Goal: Register for event/course

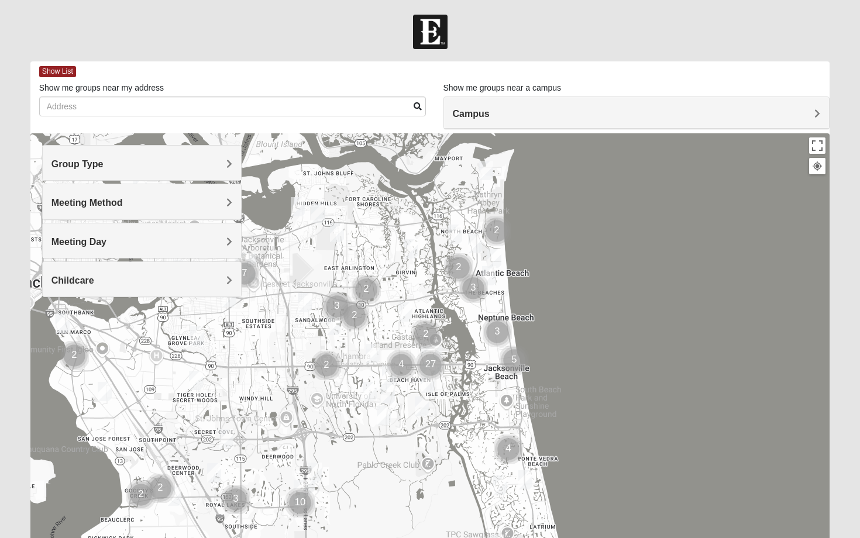
click at [232, 168] on div "Group Type" at bounding box center [142, 163] width 199 height 34
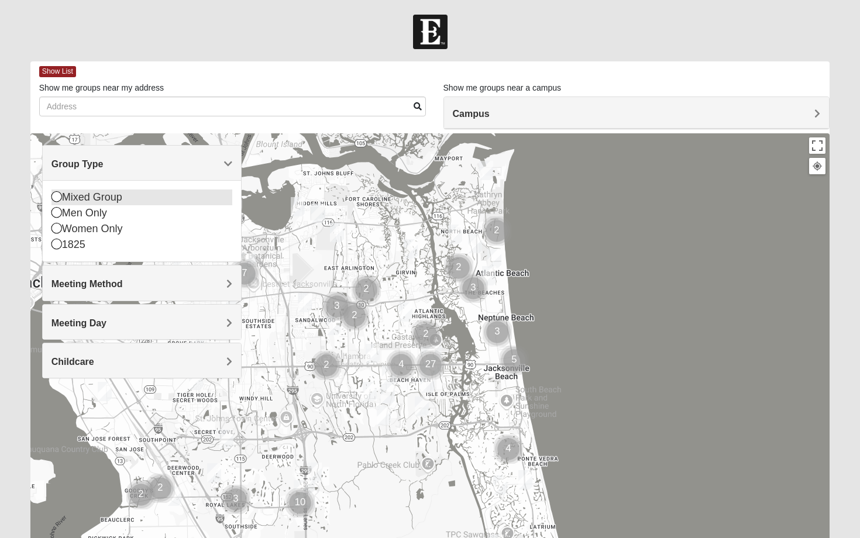
click at [60, 196] on icon at bounding box center [56, 196] width 11 height 11
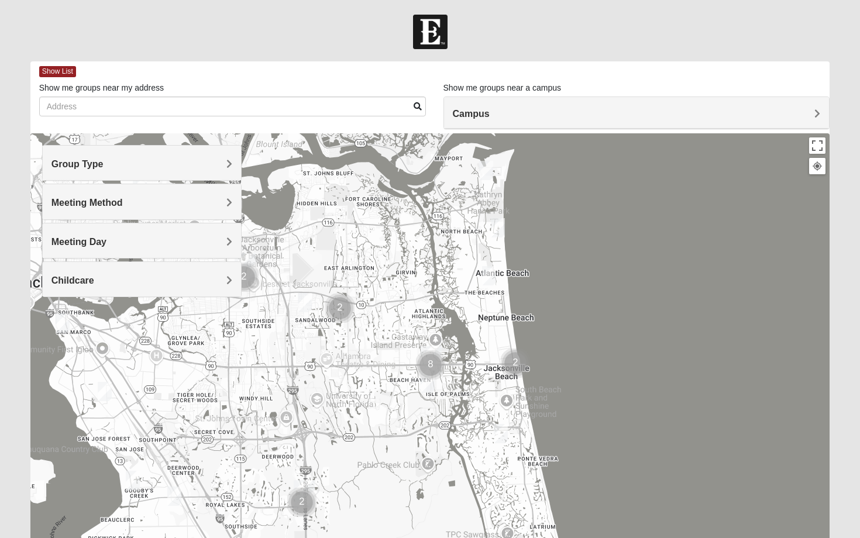
click at [78, 202] on span "Meeting Method" at bounding box center [86, 203] width 71 height 10
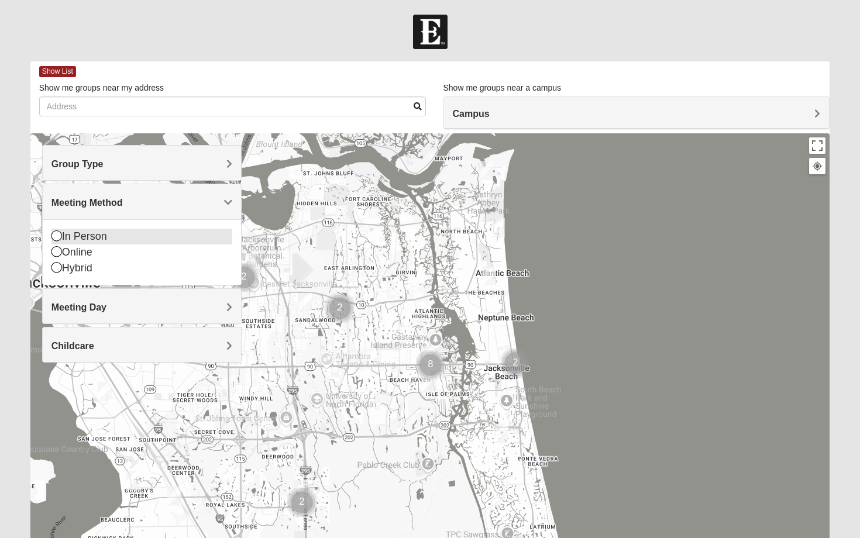
click at [55, 233] on icon at bounding box center [56, 235] width 11 height 11
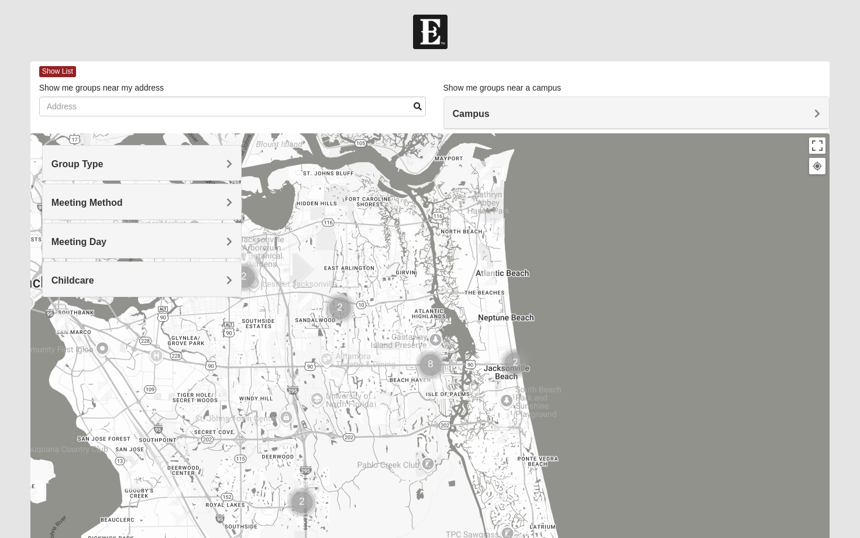
click at [113, 202] on span "Meeting Method" at bounding box center [86, 203] width 71 height 10
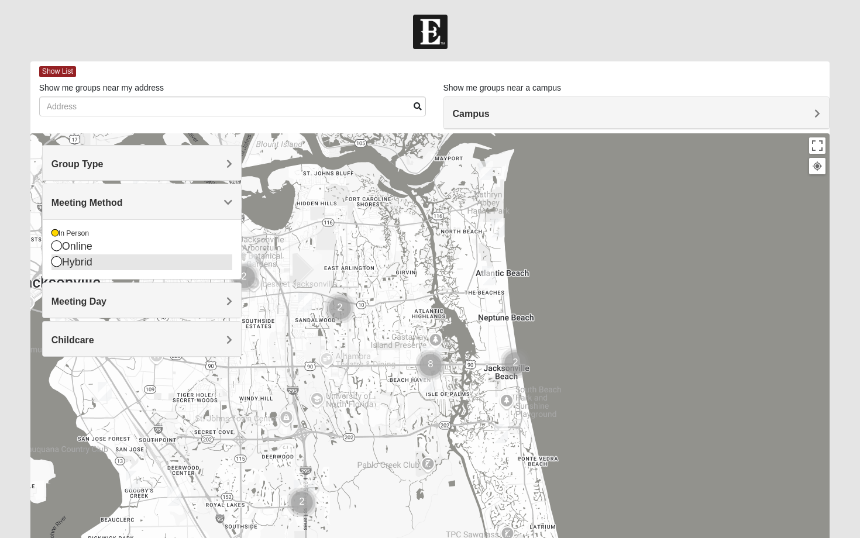
click at [57, 259] on icon at bounding box center [56, 261] width 11 height 11
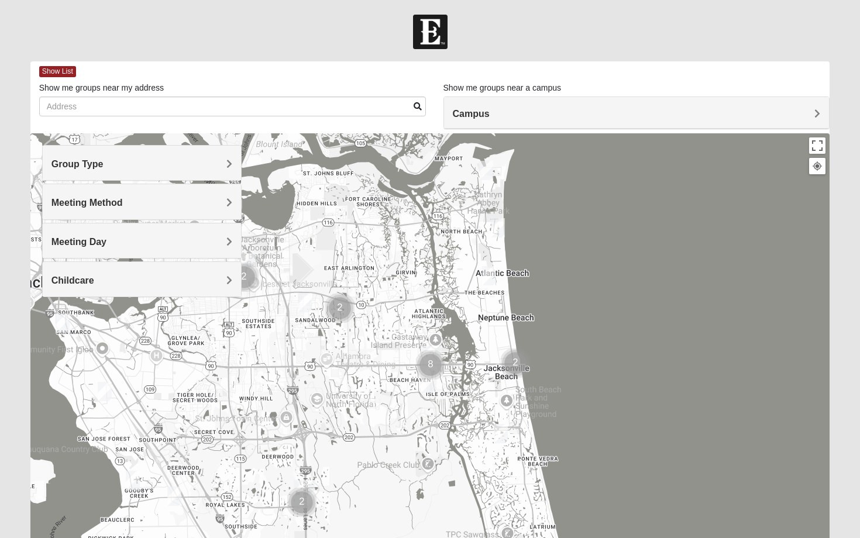
click at [150, 202] on h4 "Meeting Method" at bounding box center [141, 202] width 181 height 11
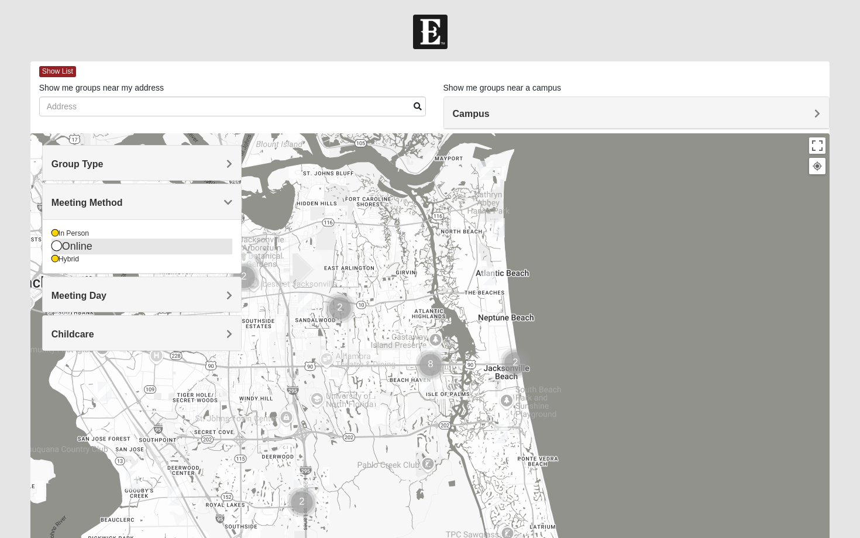
click at [56, 247] on icon at bounding box center [56, 245] width 11 height 11
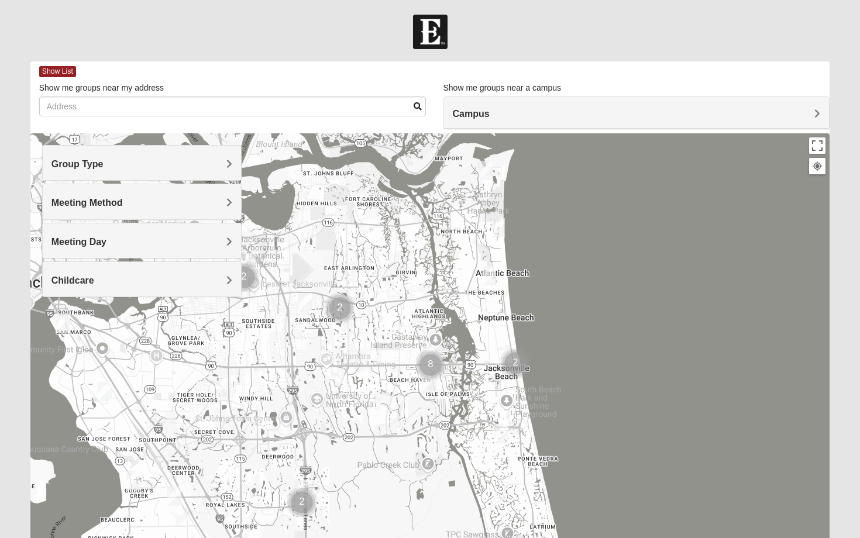
click at [142, 201] on h4 "Meeting Method" at bounding box center [141, 202] width 181 height 11
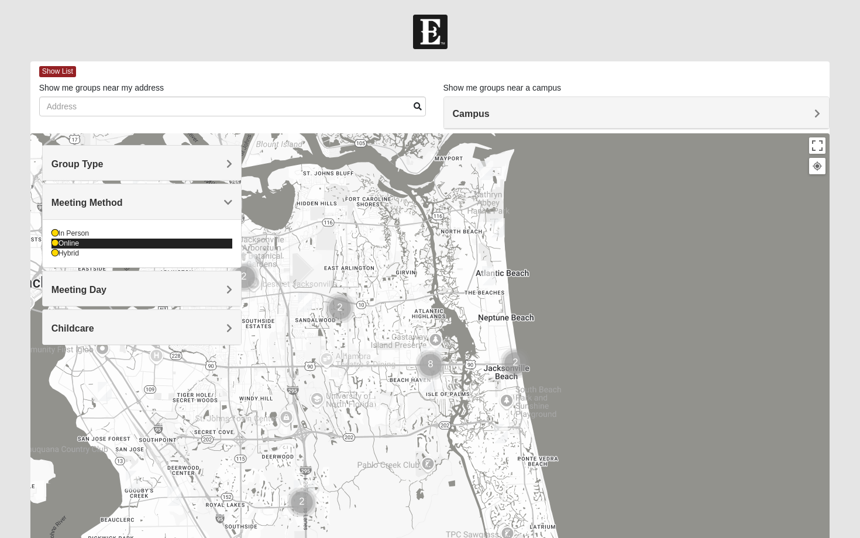
click at [53, 246] on icon at bounding box center [54, 243] width 7 height 7
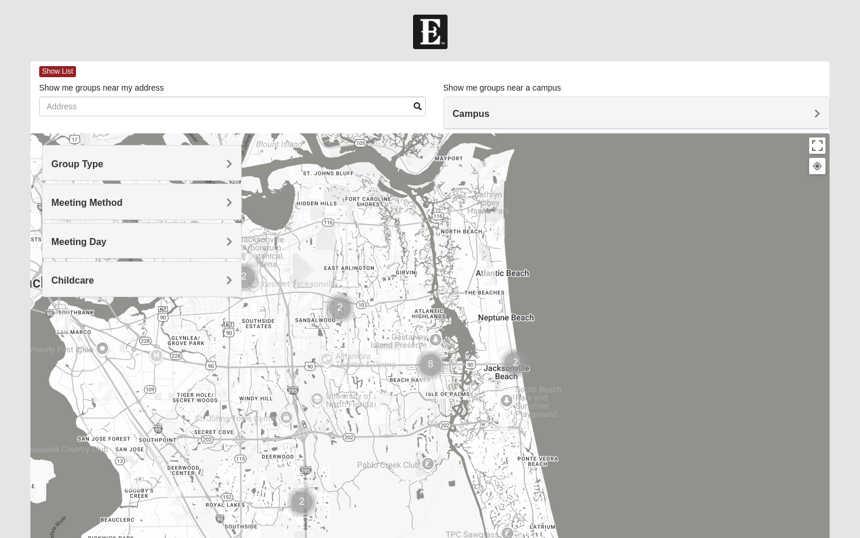
click at [120, 211] on div "Meeting Method" at bounding box center [142, 201] width 199 height 34
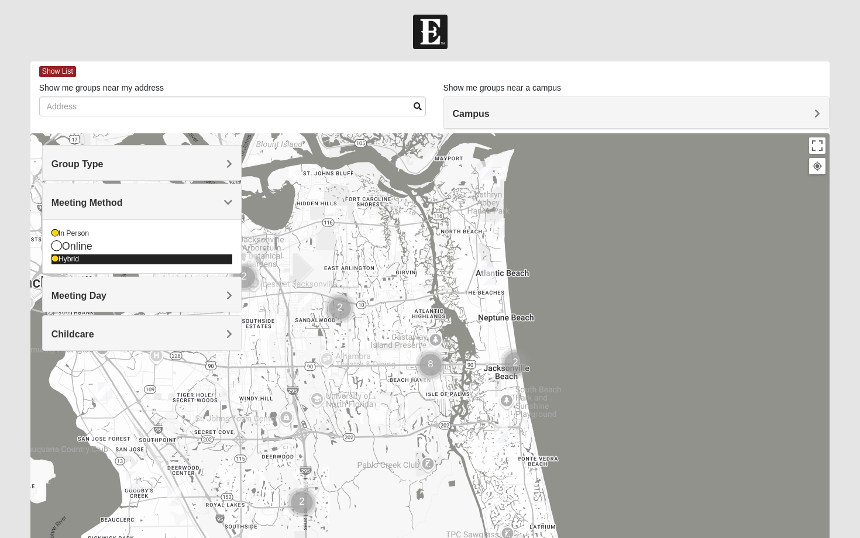
click at [56, 256] on icon at bounding box center [54, 259] width 7 height 7
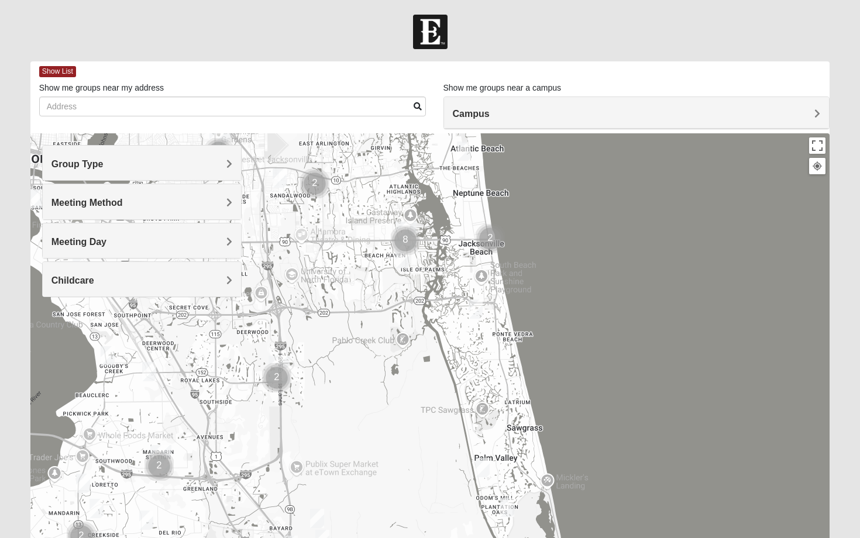
drag, startPoint x: 276, startPoint y: 459, endPoint x: 251, endPoint y: 332, distance: 129.4
click at [251, 332] on div at bounding box center [429, 367] width 799 height 468
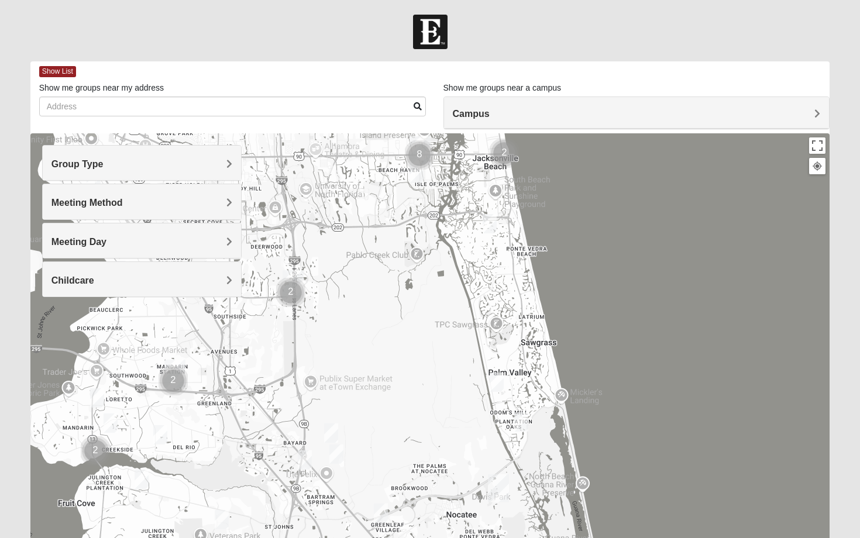
drag, startPoint x: 289, startPoint y: 414, endPoint x: 303, endPoint y: 325, distance: 90.6
click at [303, 325] on div at bounding box center [429, 367] width 799 height 468
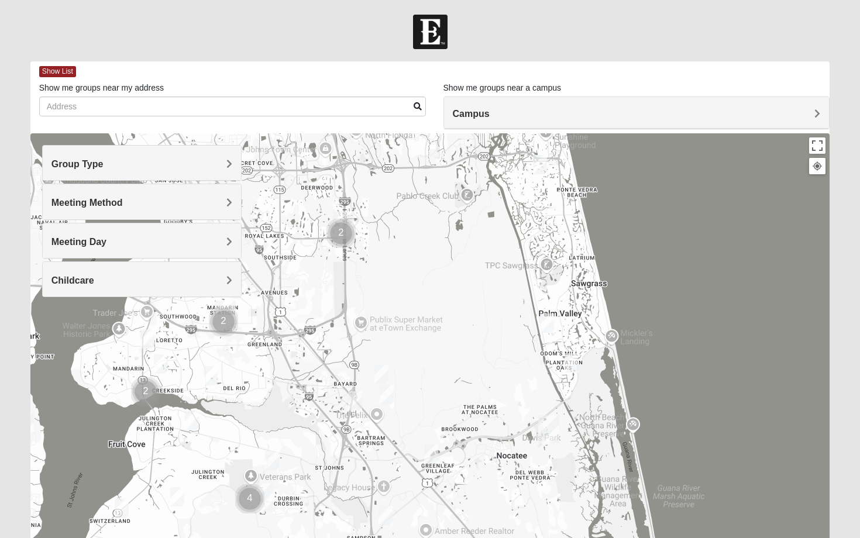
drag, startPoint x: 302, startPoint y: 398, endPoint x: 356, endPoint y: 338, distance: 80.8
click at [356, 338] on div at bounding box center [429, 367] width 799 height 468
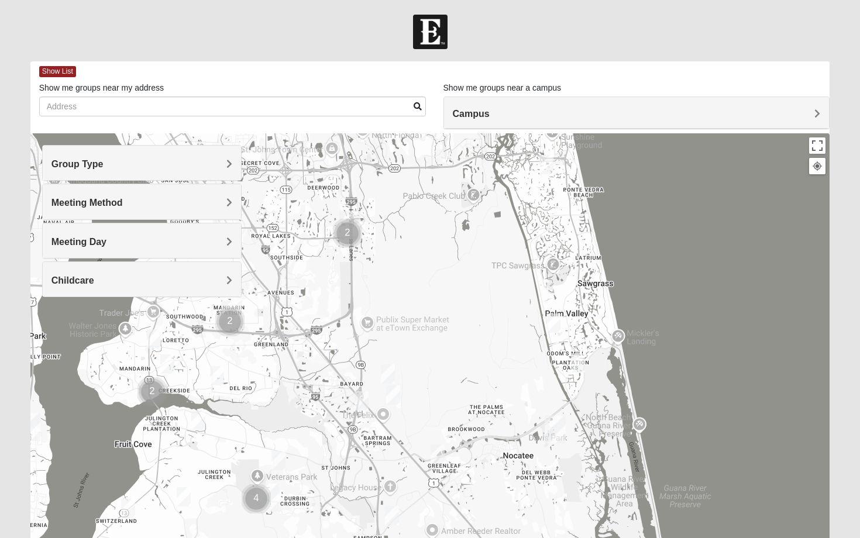
click at [362, 400] on img "Mixed Reed/Tabak 32258" at bounding box center [361, 400] width 14 height 19
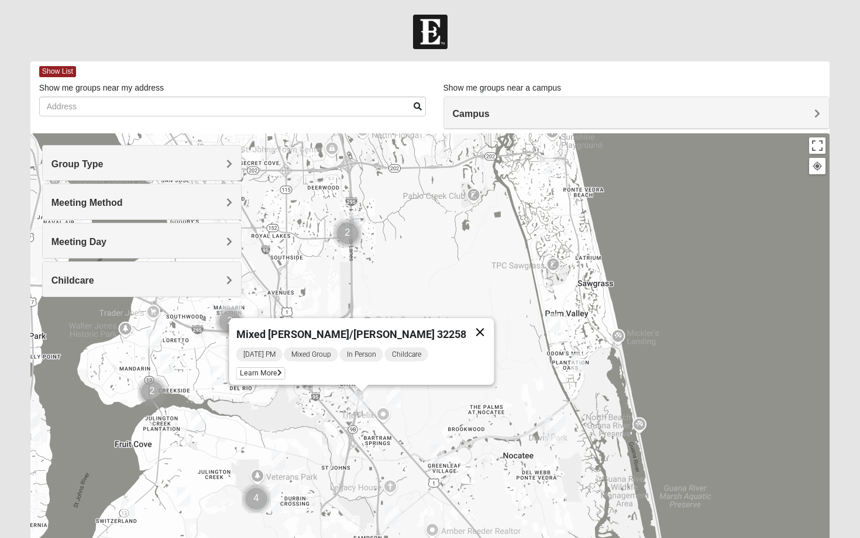
click at [466, 323] on button "Close" at bounding box center [480, 332] width 28 height 28
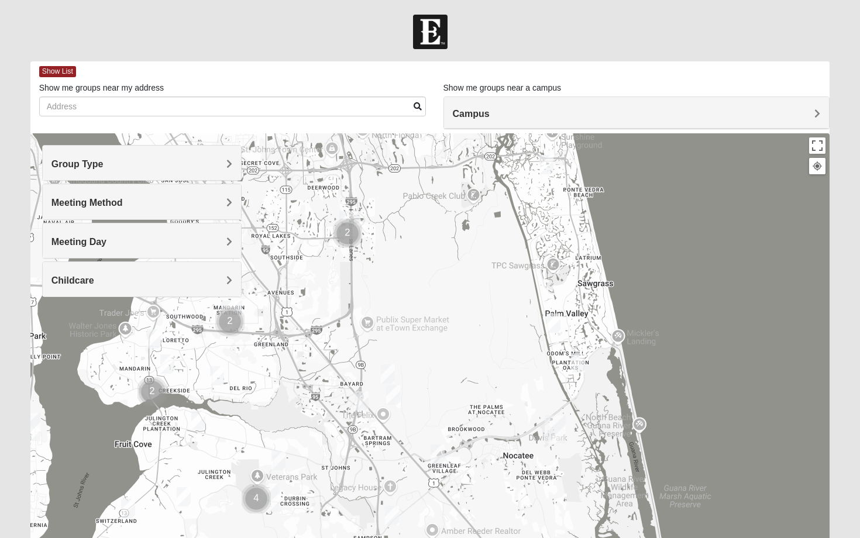
click at [393, 396] on img "Mixed Remley 32081" at bounding box center [393, 394] width 14 height 19
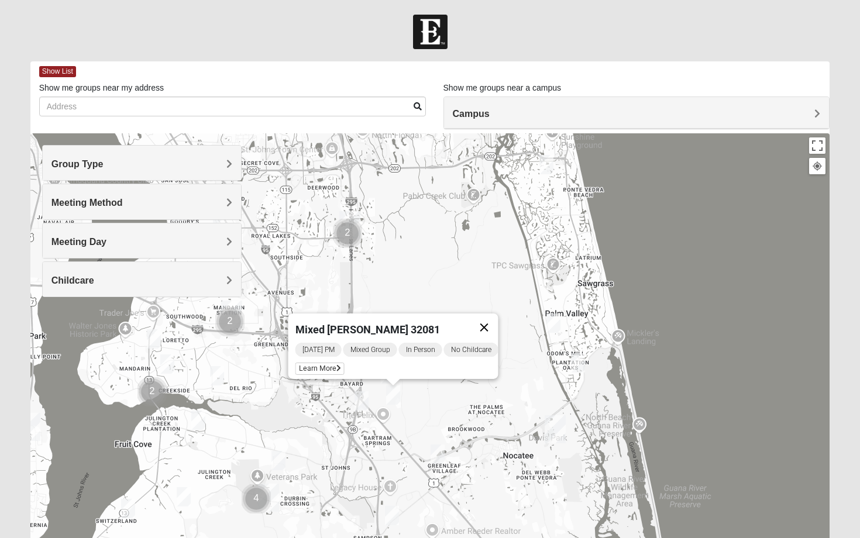
click at [492, 321] on button "Close" at bounding box center [484, 327] width 28 height 28
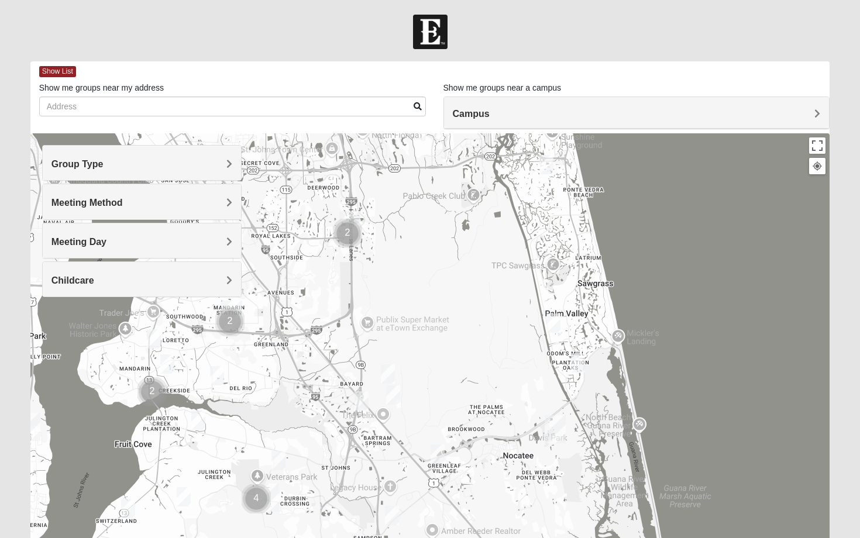
click at [388, 371] on img "Mixed Silva 32256" at bounding box center [388, 373] width 14 height 19
click at [484, 296] on button "Close" at bounding box center [479, 306] width 28 height 28
click at [439, 453] on img "Mixed Buckley 32081" at bounding box center [437, 453] width 14 height 19
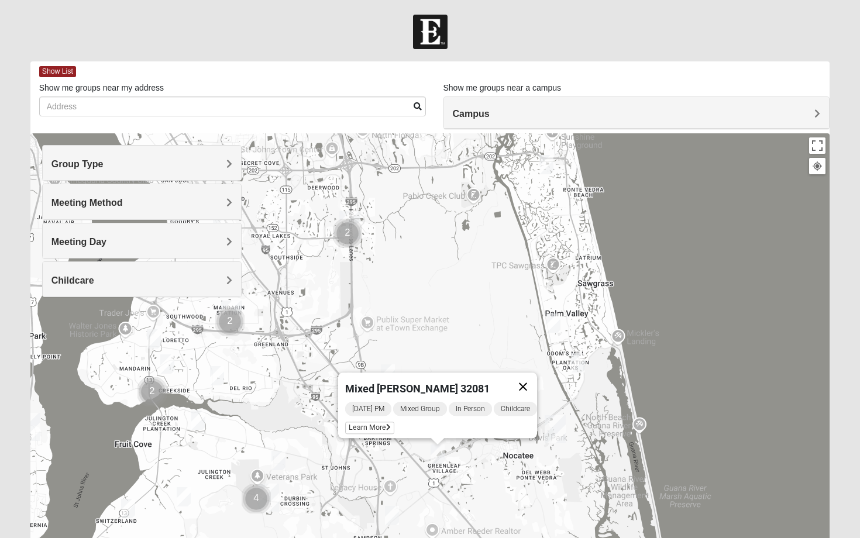
click at [527, 381] on button "Close" at bounding box center [523, 386] width 28 height 28
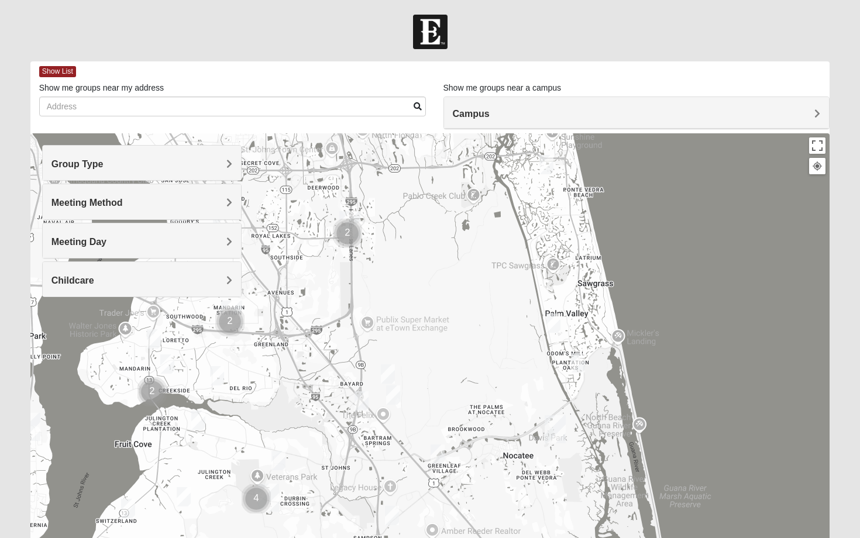
click at [361, 403] on img "Mixed Reed/Tabak 32258" at bounding box center [361, 400] width 14 height 19
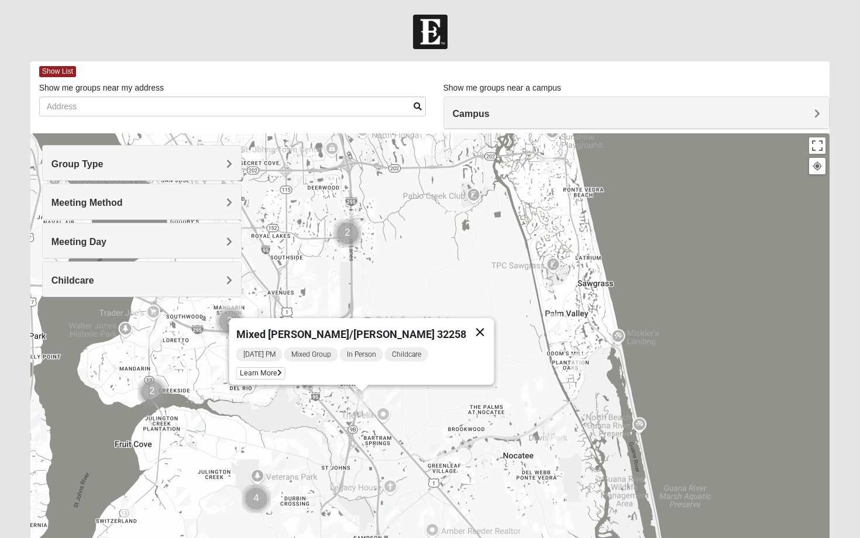
click at [466, 322] on button "Close" at bounding box center [480, 332] width 28 height 28
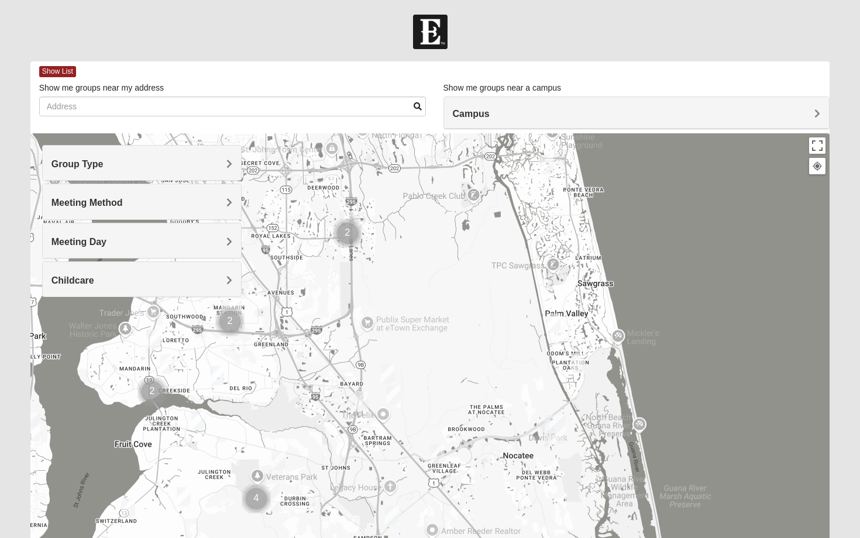
click at [392, 395] on img "Mixed Remley 32081" at bounding box center [393, 394] width 14 height 19
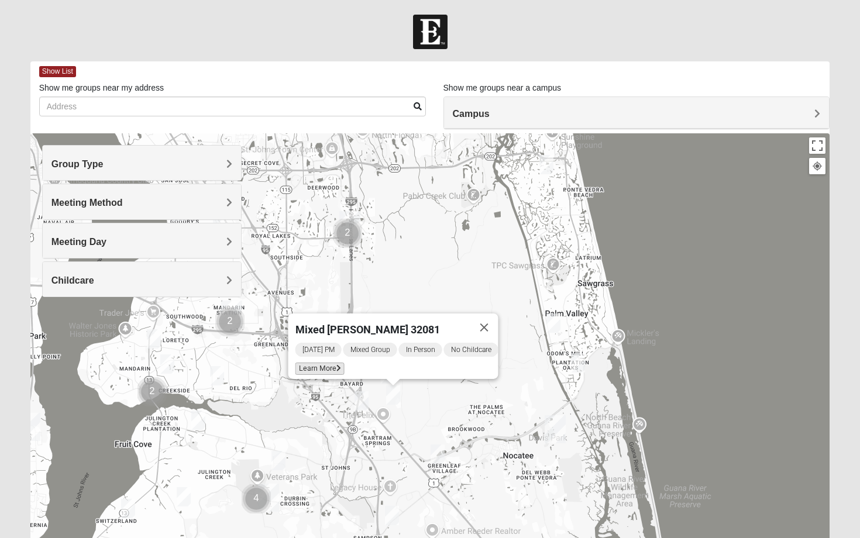
click at [320, 363] on span "Learn More" at bounding box center [319, 369] width 49 height 12
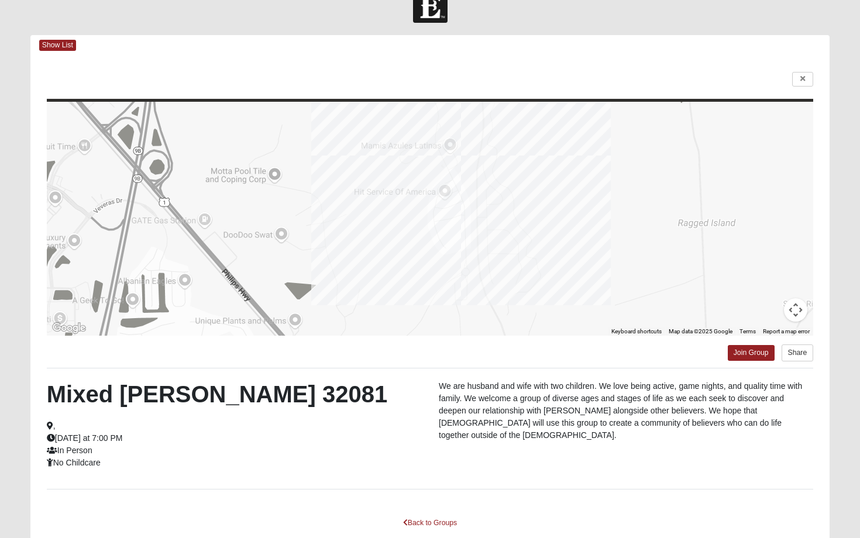
scroll to position [38, 0]
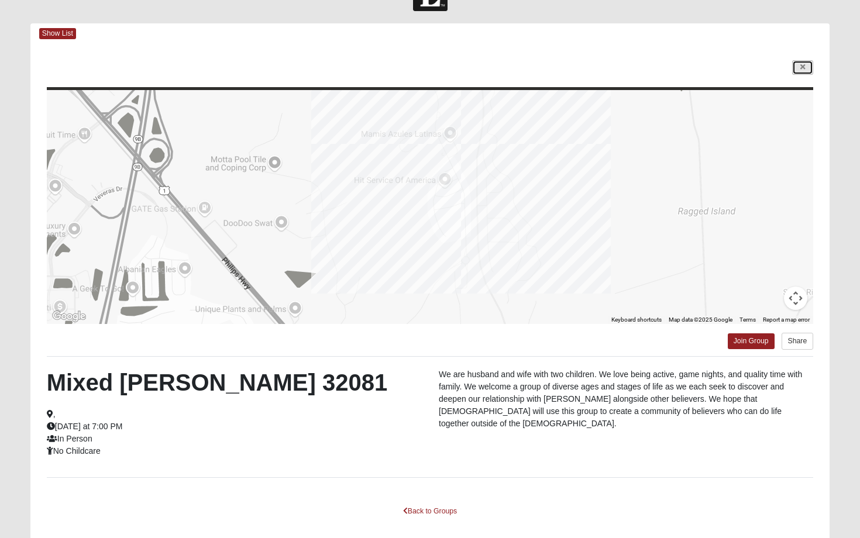
click at [797, 69] on link at bounding box center [802, 67] width 21 height 15
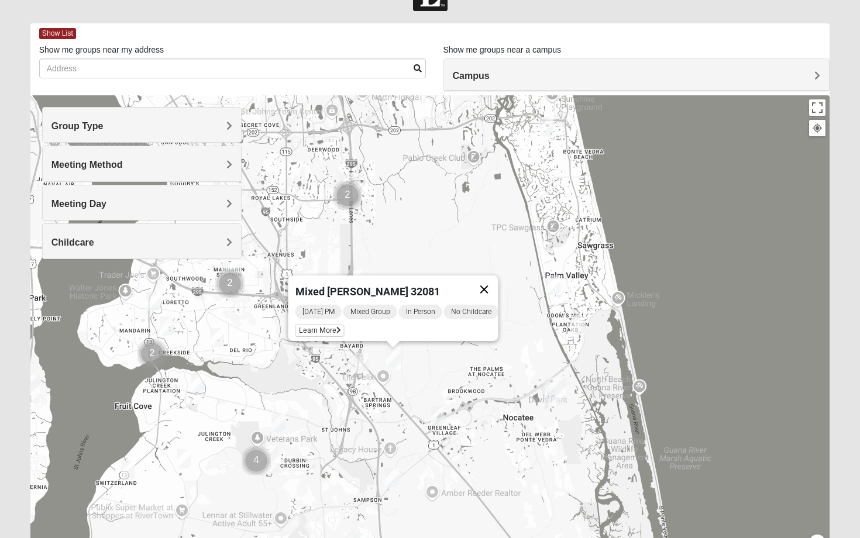
click at [498, 281] on button "Close" at bounding box center [484, 289] width 28 height 28
click at [362, 358] on img "Mixed Reed/Tabak 32258" at bounding box center [361, 362] width 14 height 19
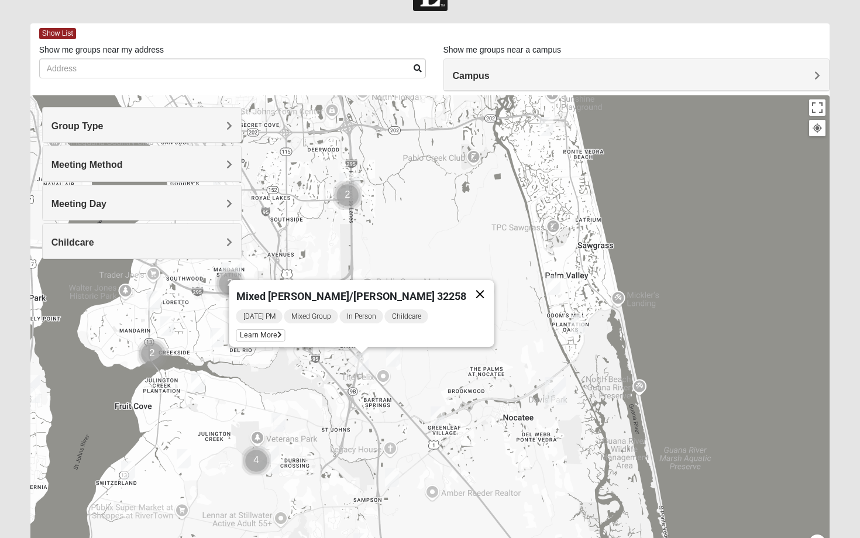
click at [466, 285] on button "Close" at bounding box center [480, 294] width 28 height 28
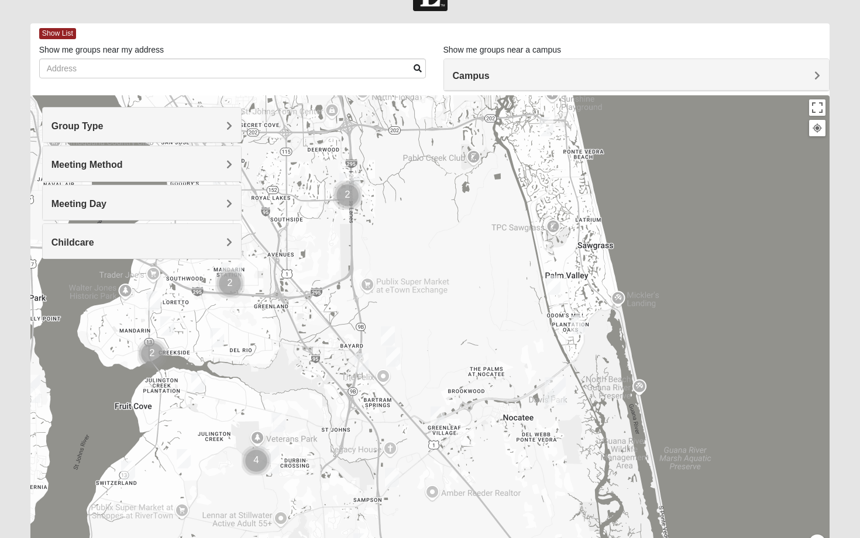
click at [396, 354] on img "Mixed Remley 32081" at bounding box center [393, 356] width 14 height 19
click at [489, 281] on button "Close" at bounding box center [484, 289] width 28 height 28
click at [390, 334] on img "Mixed Silva 32256" at bounding box center [388, 335] width 14 height 19
click at [318, 303] on span "Learn More" at bounding box center [314, 309] width 49 height 12
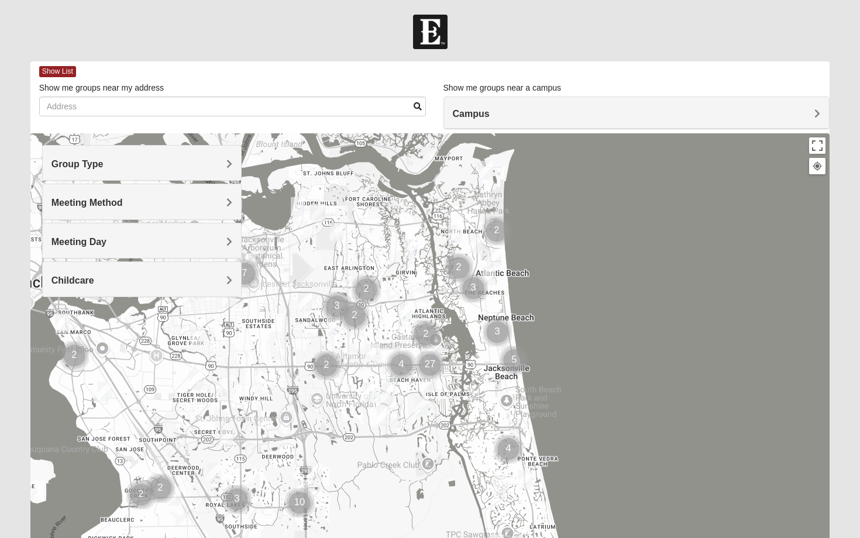
click at [103, 163] on span "Group Type" at bounding box center [77, 164] width 52 height 10
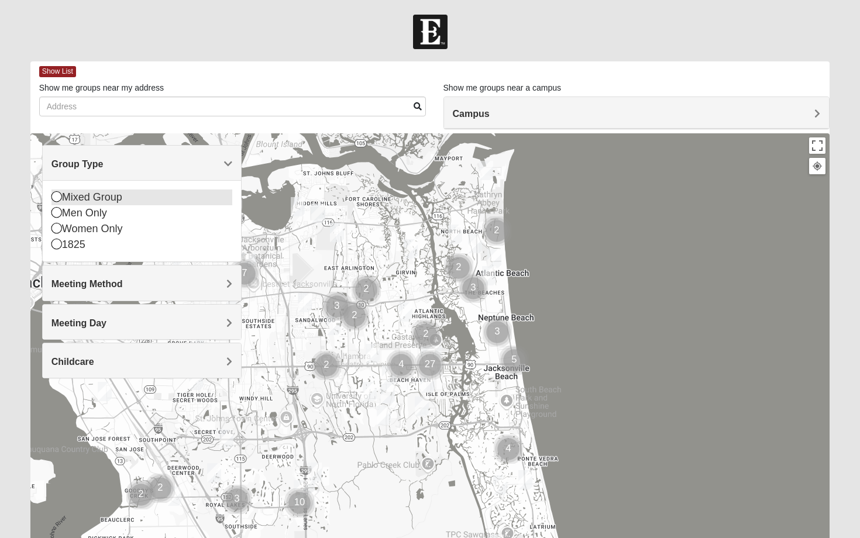
click at [99, 190] on div "Mixed Group" at bounding box center [141, 197] width 181 height 16
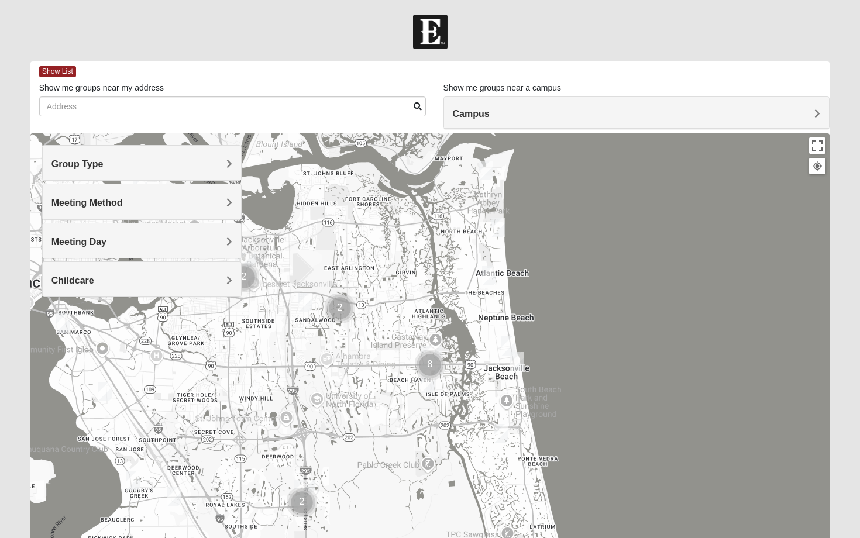
click at [109, 196] on div "Meeting Method" at bounding box center [142, 201] width 199 height 34
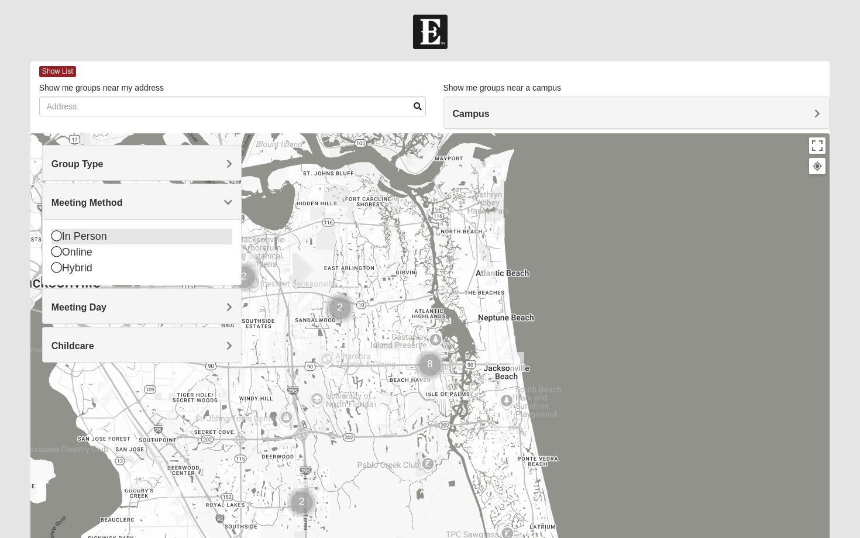
click at [56, 233] on icon at bounding box center [56, 235] width 11 height 11
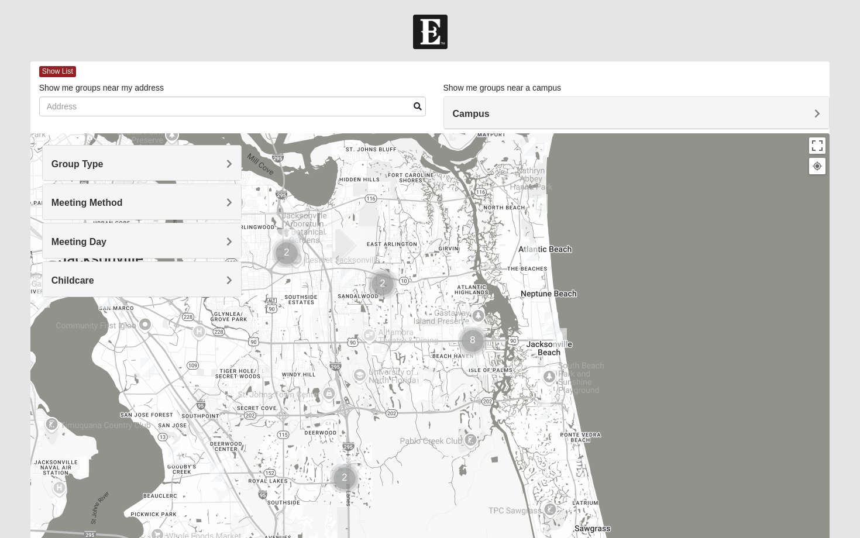
drag, startPoint x: 268, startPoint y: 406, endPoint x: 312, endPoint y: 380, distance: 50.8
click at [312, 380] on div at bounding box center [429, 367] width 799 height 468
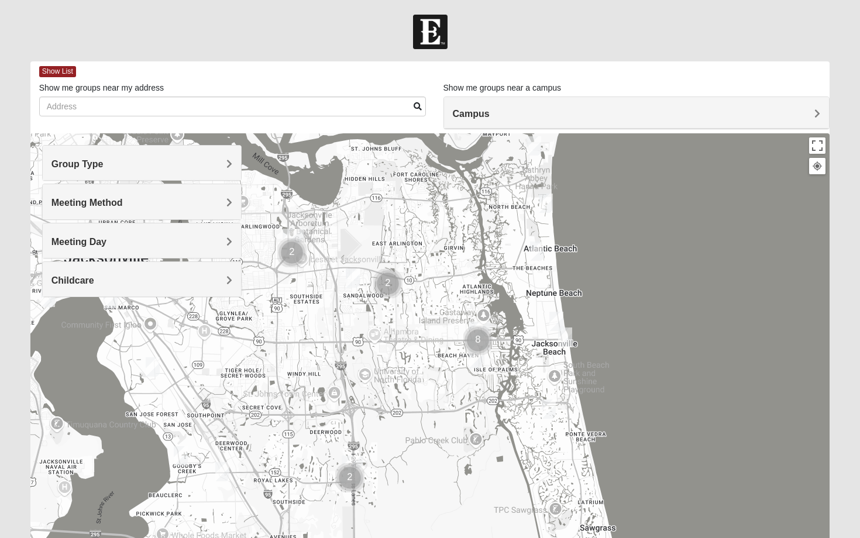
click at [551, 408] on img "Mixed Hays 32082" at bounding box center [548, 408] width 14 height 19
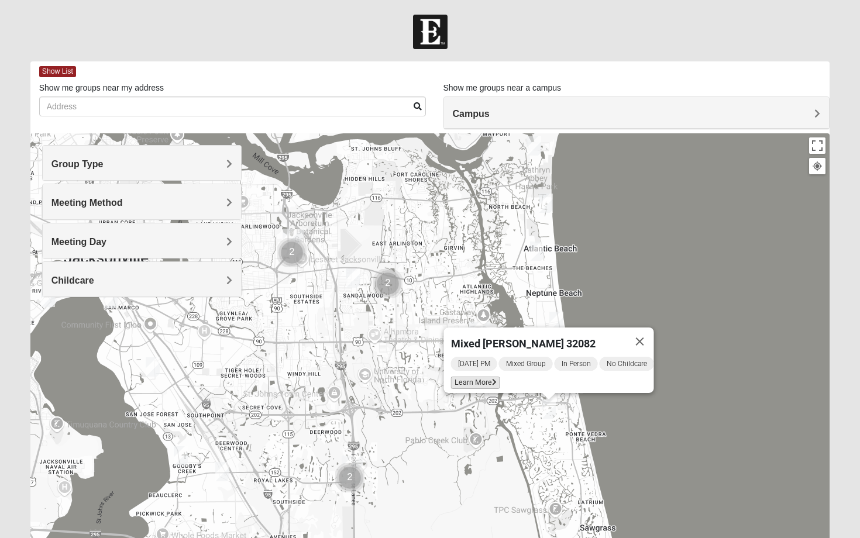
click at [475, 377] on span "Learn More" at bounding box center [475, 383] width 49 height 12
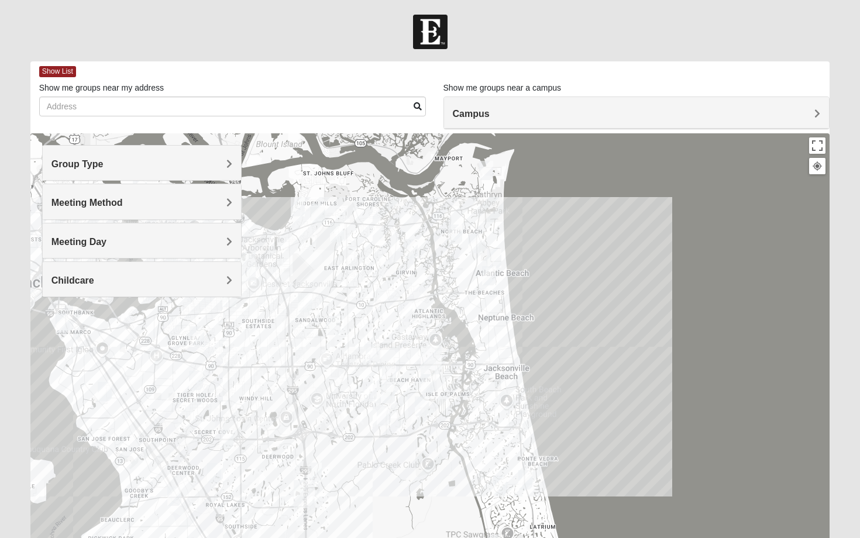
click at [180, 160] on h4 "Group Type" at bounding box center [141, 163] width 181 height 11
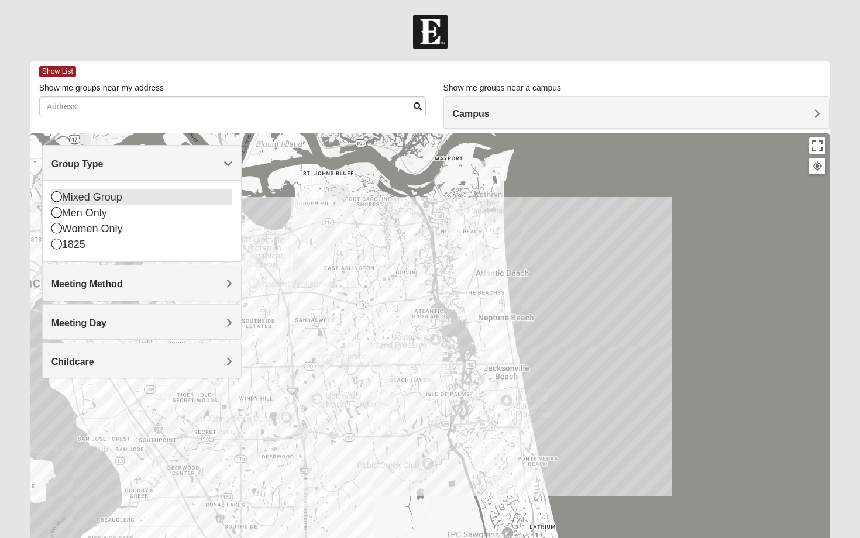
click at [129, 194] on div "Mixed Group" at bounding box center [141, 197] width 181 height 16
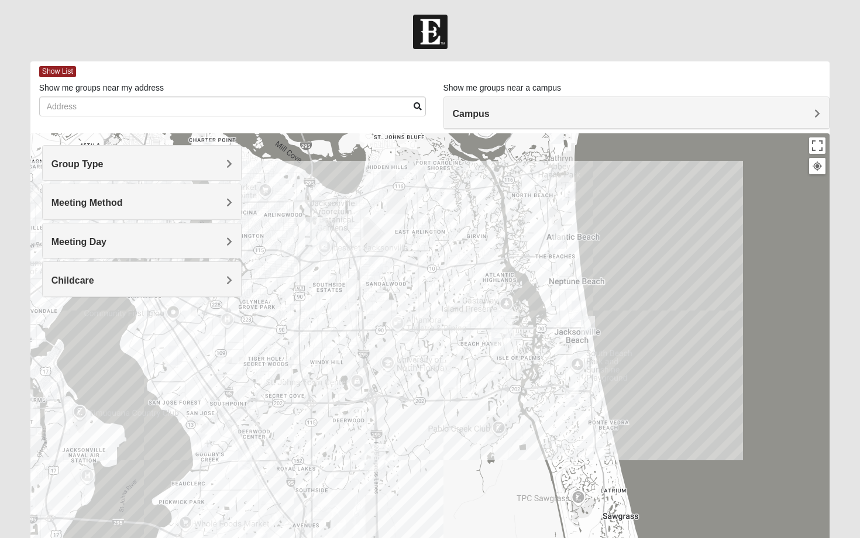
drag, startPoint x: 303, startPoint y: 384, endPoint x: 375, endPoint y: 347, distance: 81.3
click at [375, 347] on div at bounding box center [429, 367] width 799 height 468
click at [372, 268] on img "Mixed Cossio/Maines 32246" at bounding box center [375, 267] width 14 height 19
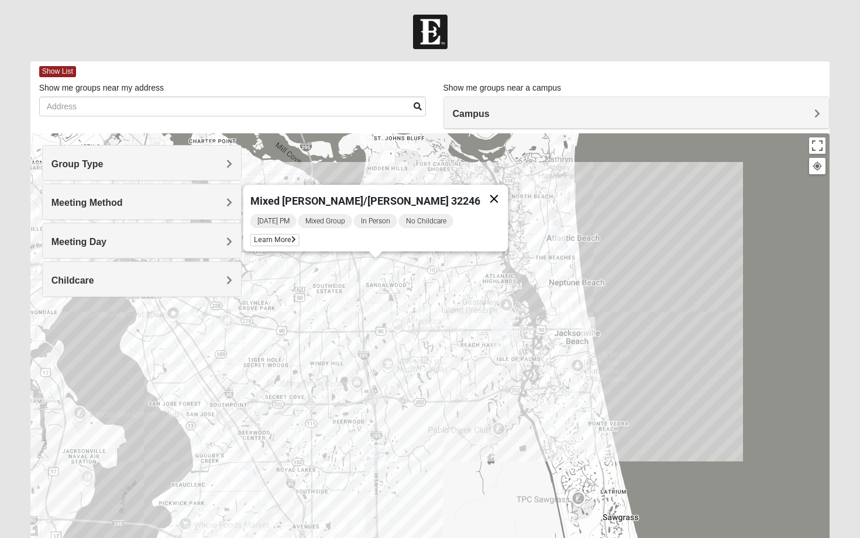
click at [480, 191] on button "Close" at bounding box center [494, 199] width 28 height 28
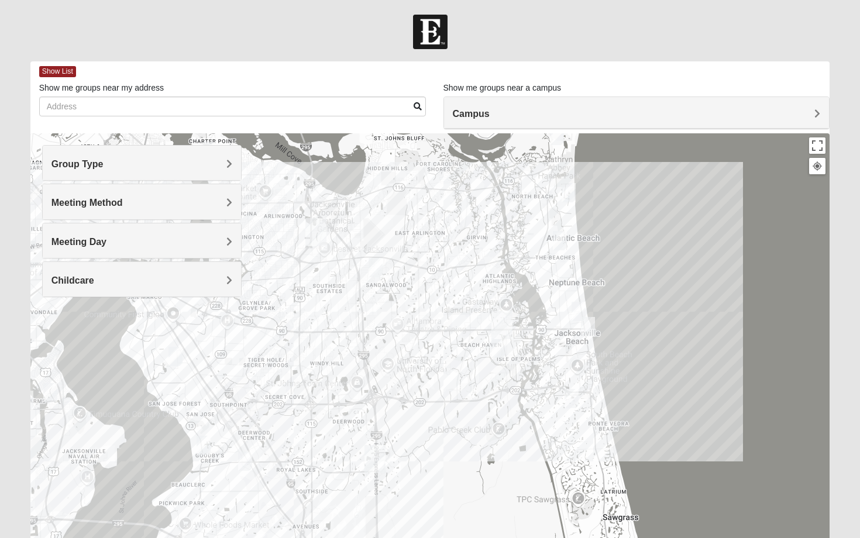
click at [412, 274] on div "To navigate, press the arrow keys." at bounding box center [429, 367] width 799 height 468
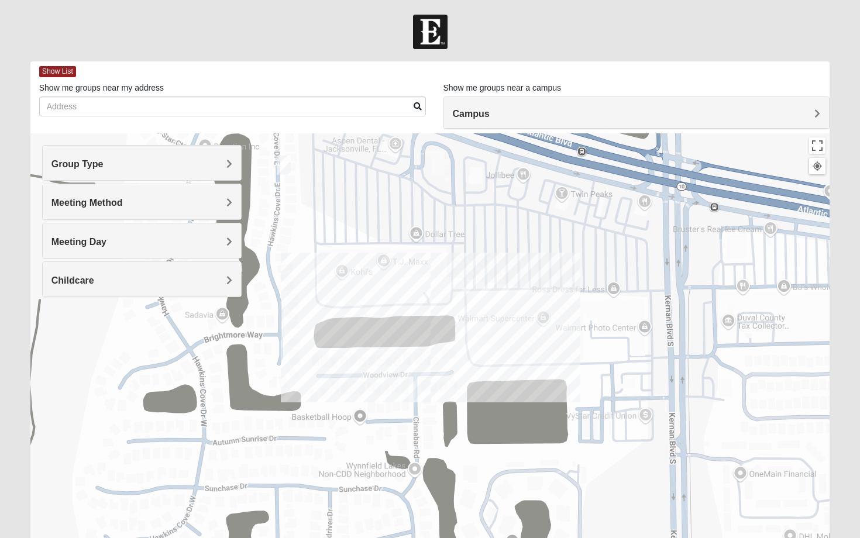
click at [103, 164] on span "Group Type" at bounding box center [77, 164] width 52 height 10
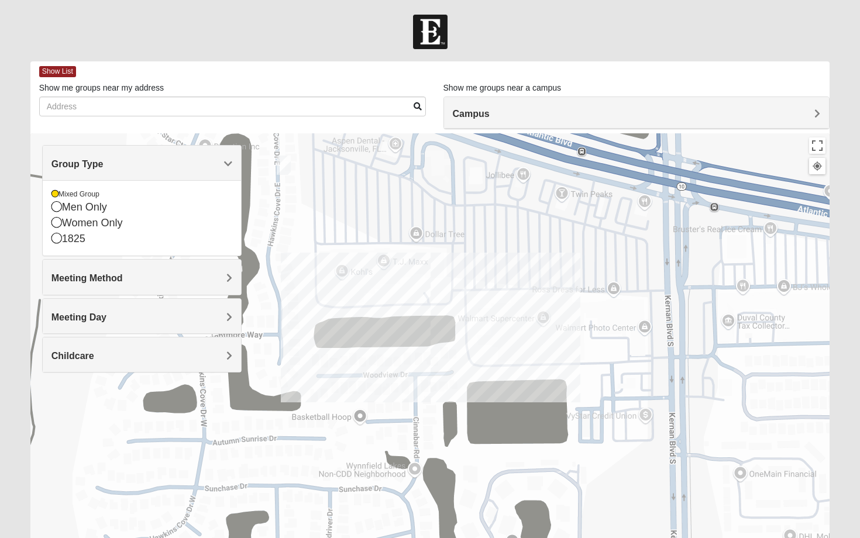
click at [172, 278] on h4 "Meeting Method" at bounding box center [141, 277] width 181 height 11
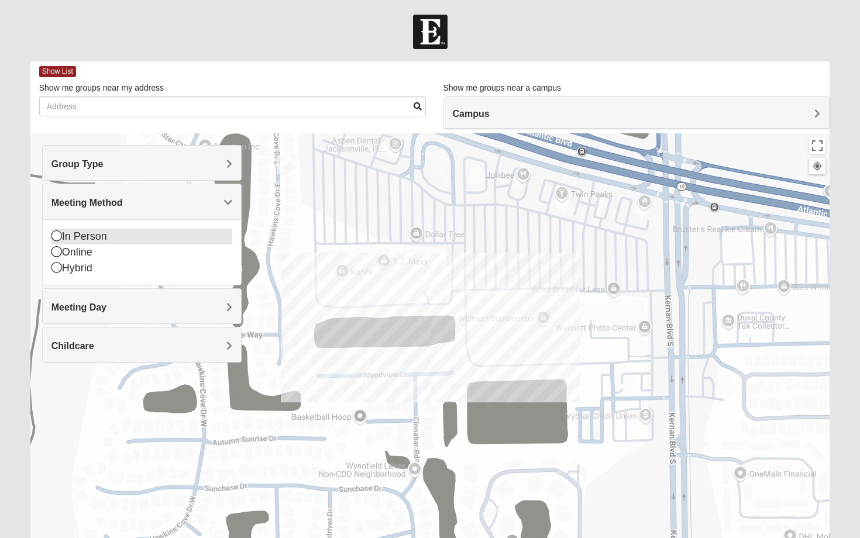
click at [68, 237] on div "In Person" at bounding box center [141, 237] width 181 height 16
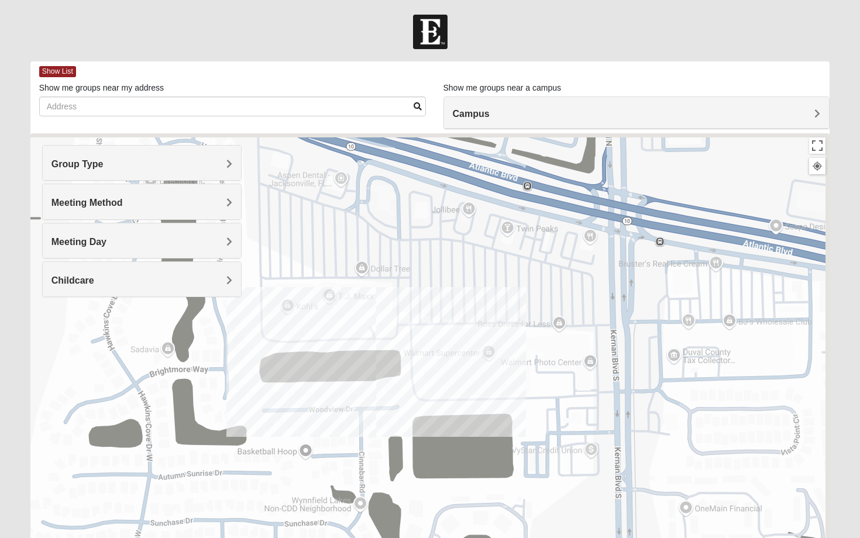
drag, startPoint x: 463, startPoint y: 396, endPoint x: 398, endPoint y: 434, distance: 76.0
click at [398, 434] on div at bounding box center [429, 367] width 799 height 468
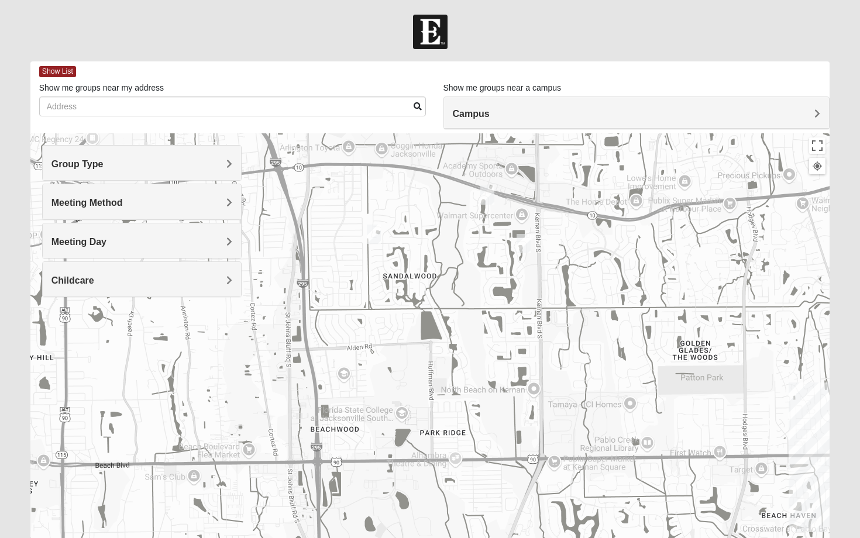
drag, startPoint x: 533, startPoint y: 329, endPoint x: 455, endPoint y: 272, distance: 96.3
click at [455, 272] on div at bounding box center [429, 367] width 799 height 468
click at [806, 109] on h4 "Campus" at bounding box center [637, 113] width 368 height 11
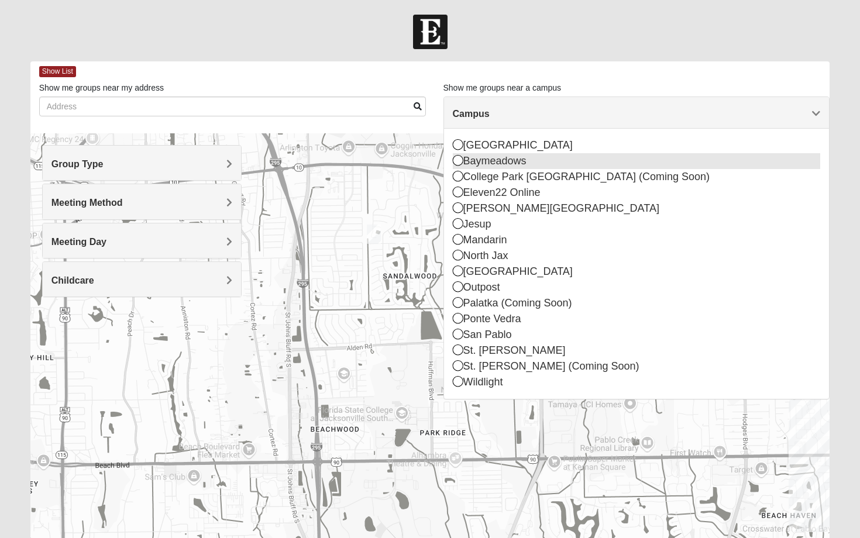
click at [463, 161] on div "Baymeadows" at bounding box center [637, 161] width 368 height 16
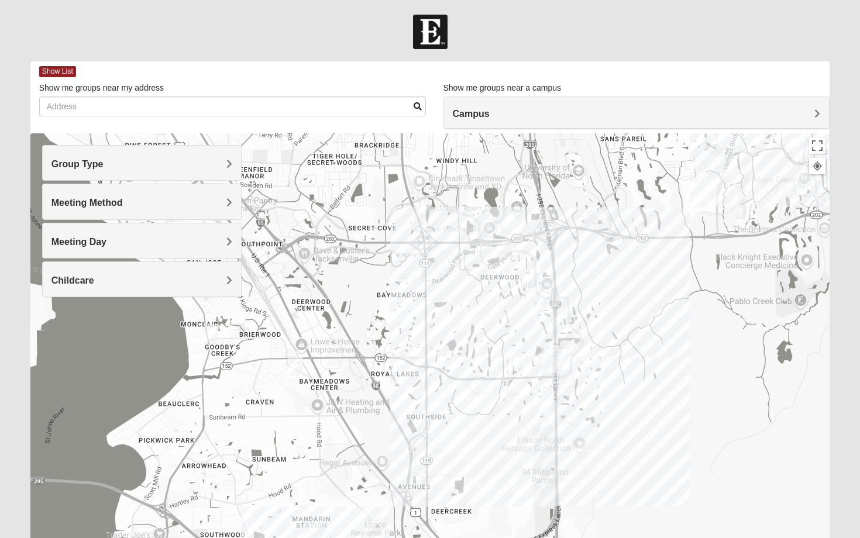
drag, startPoint x: 447, startPoint y: 465, endPoint x: 568, endPoint y: 463, distance: 121.1
click at [568, 463] on div at bounding box center [429, 367] width 799 height 468
click at [296, 365] on img "Mixed Mincheva 32257" at bounding box center [295, 365] width 14 height 19
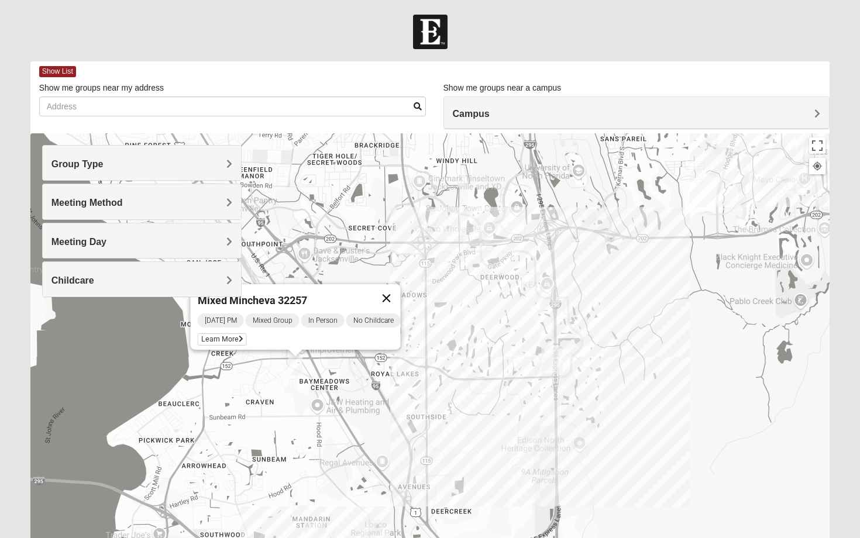
click at [395, 291] on button "Close" at bounding box center [386, 298] width 28 height 28
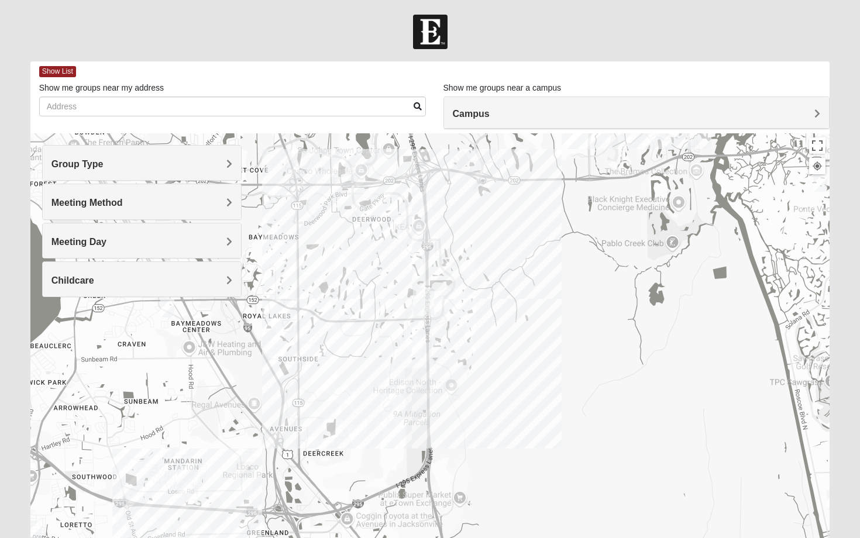
drag, startPoint x: 491, startPoint y: 460, endPoint x: 362, endPoint y: 402, distance: 141.6
click at [362, 402] on div at bounding box center [429, 367] width 799 height 468
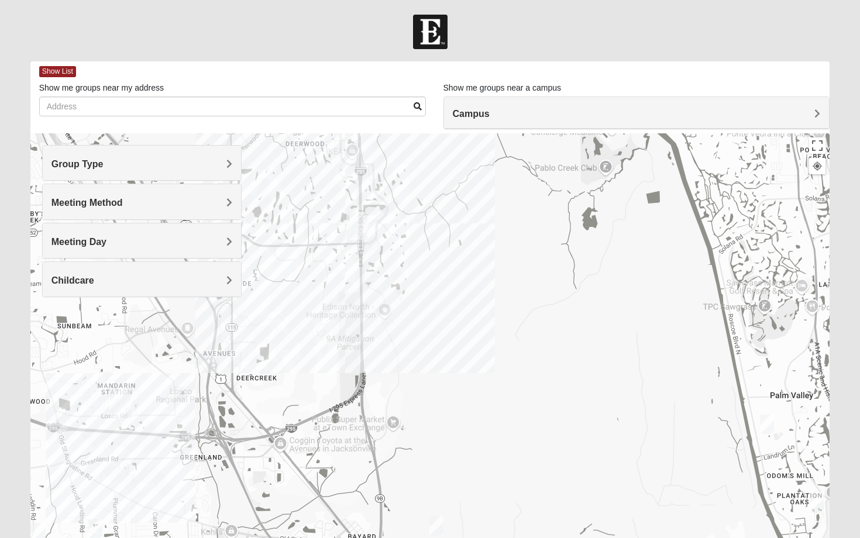
drag, startPoint x: 456, startPoint y: 432, endPoint x: 387, endPoint y: 356, distance: 102.7
click at [387, 356] on div at bounding box center [429, 367] width 799 height 468
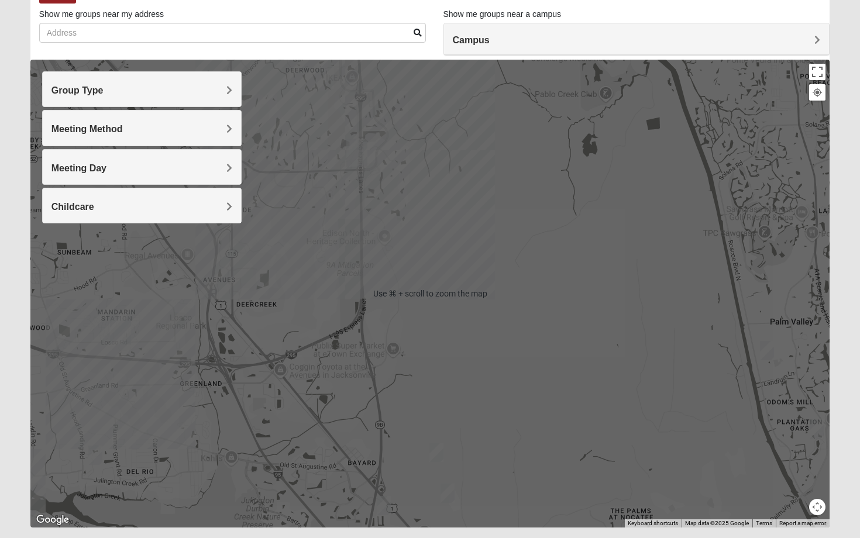
scroll to position [106, 0]
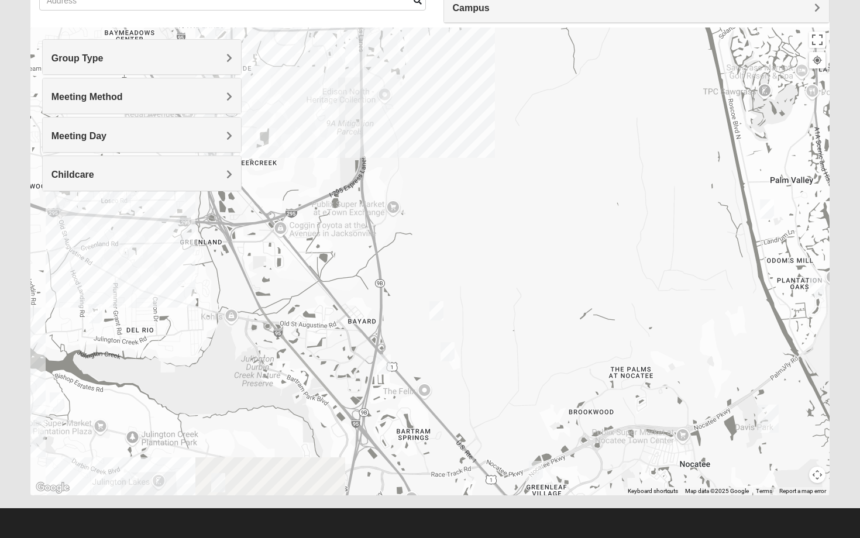
drag, startPoint x: 476, startPoint y: 357, endPoint x: 477, endPoint y: 244, distance: 113.4
click at [476, 244] on div at bounding box center [429, 261] width 799 height 468
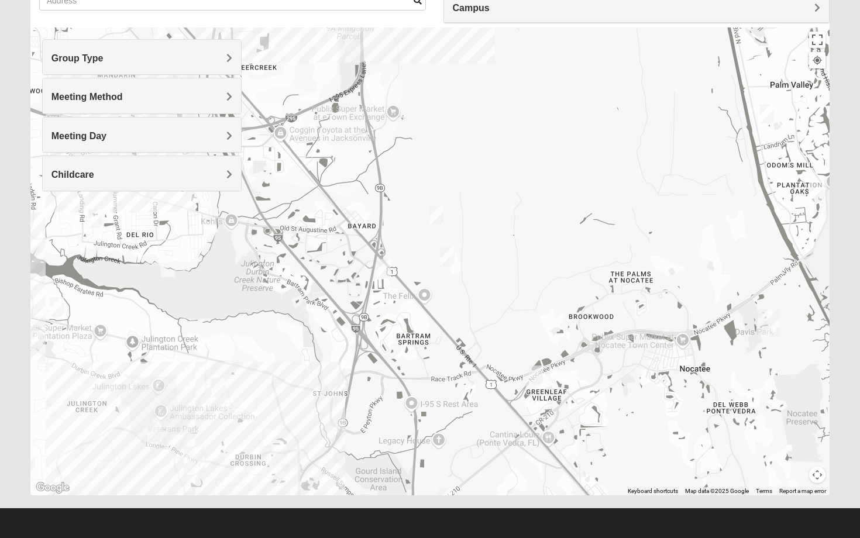
drag, startPoint x: 484, startPoint y: 281, endPoint x: 484, endPoint y: 175, distance: 105.3
click at [484, 175] on div at bounding box center [429, 261] width 799 height 468
click at [384, 268] on img "Mixed Reed/Tabak 32258" at bounding box center [384, 268] width 14 height 19
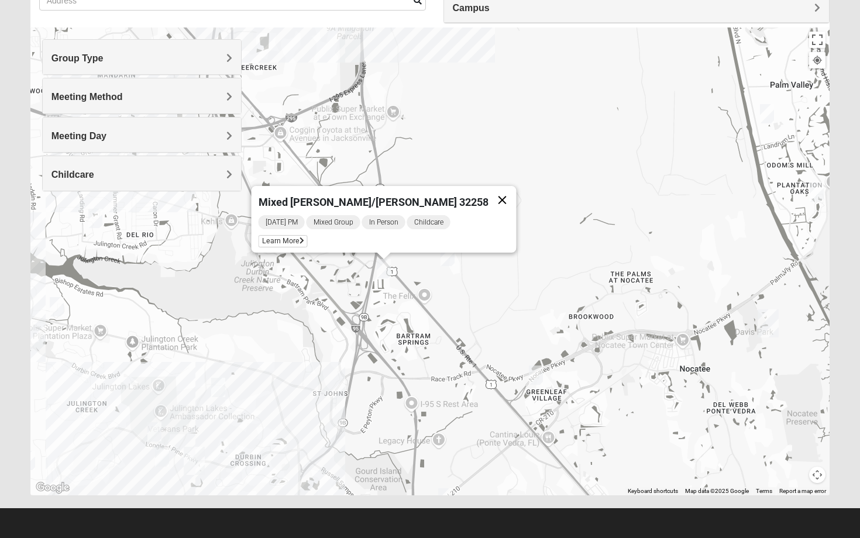
click at [488, 191] on button "Close" at bounding box center [502, 200] width 28 height 28
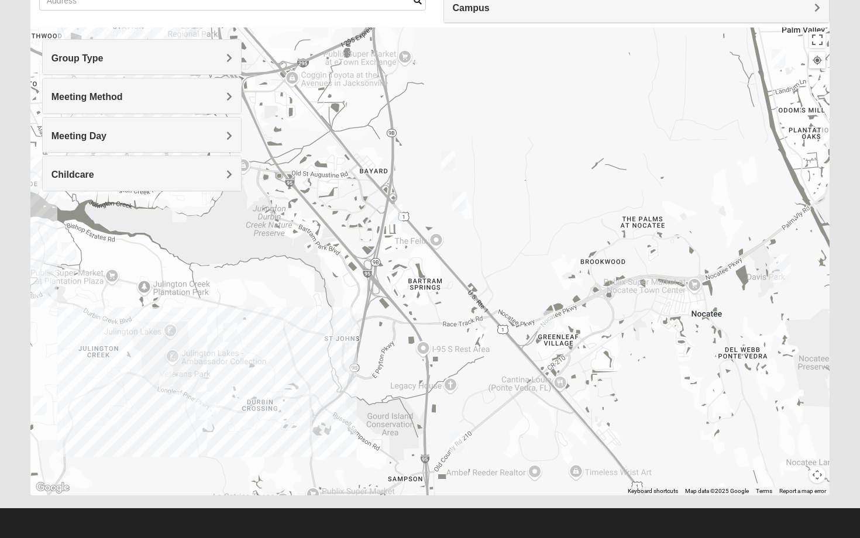
drag, startPoint x: 417, startPoint y: 338, endPoint x: 428, endPoint y: 280, distance: 58.9
click at [428, 280] on div at bounding box center [429, 261] width 799 height 468
click at [546, 317] on img "Mixed Buckley 32081" at bounding box center [547, 319] width 14 height 19
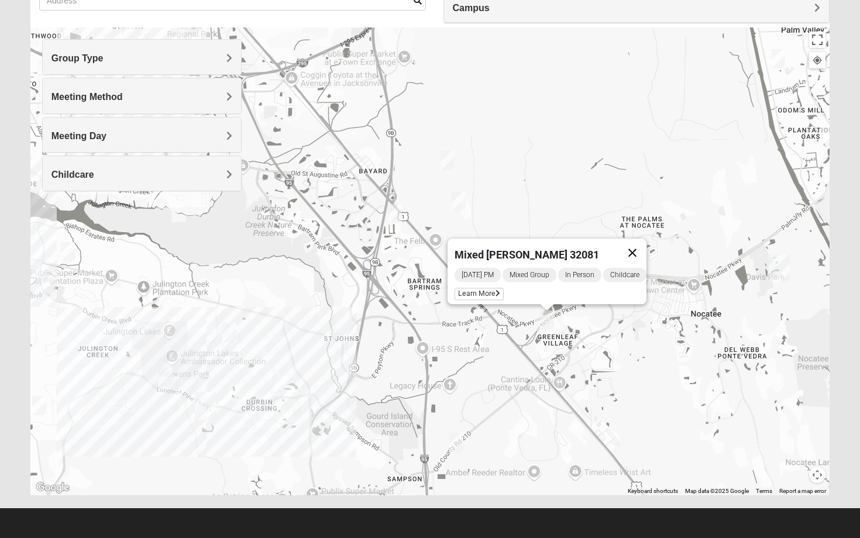
click at [638, 243] on button "Close" at bounding box center [632, 253] width 28 height 28
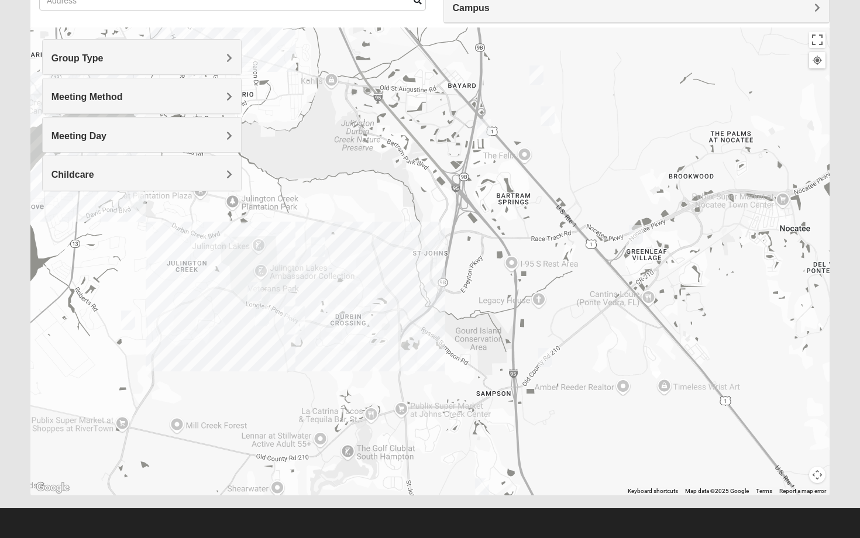
drag, startPoint x: 418, startPoint y: 290, endPoint x: 513, endPoint y: 201, distance: 130.3
click at [513, 201] on div at bounding box center [429, 261] width 799 height 468
click at [546, 353] on img "Mixed Klein 32095" at bounding box center [546, 355] width 14 height 19
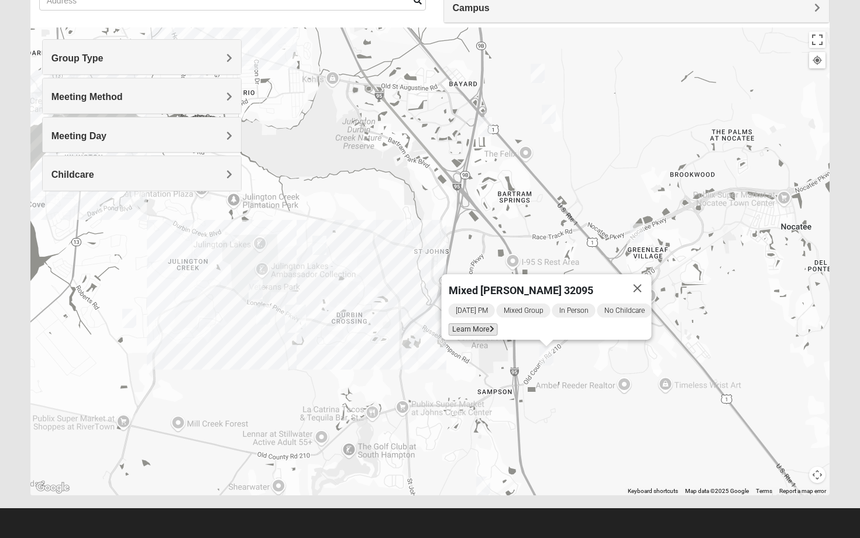
click at [469, 325] on span "Learn More" at bounding box center [472, 329] width 49 height 12
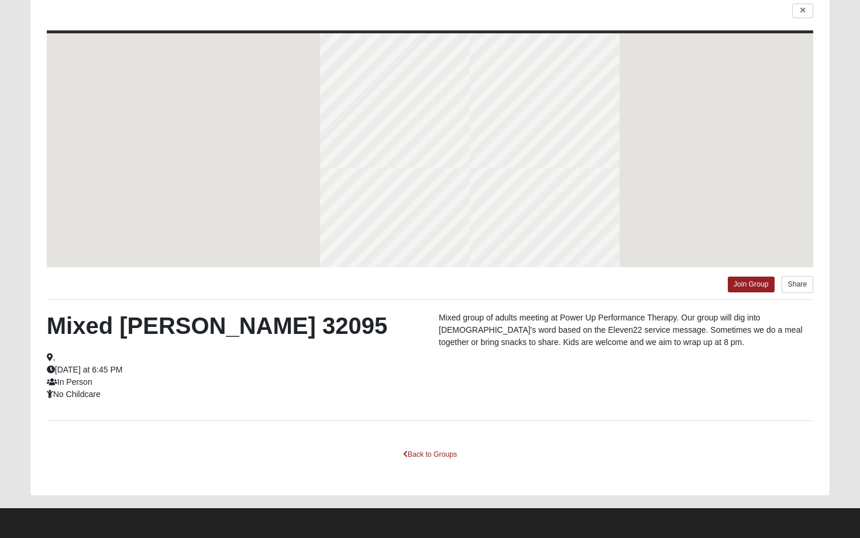
scroll to position [54, 0]
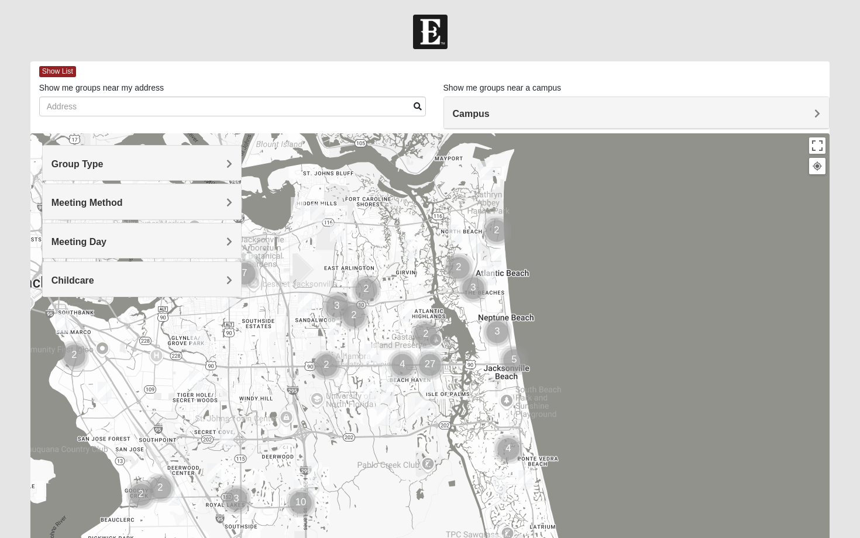
click at [156, 159] on h4 "Group Type" at bounding box center [141, 163] width 181 height 11
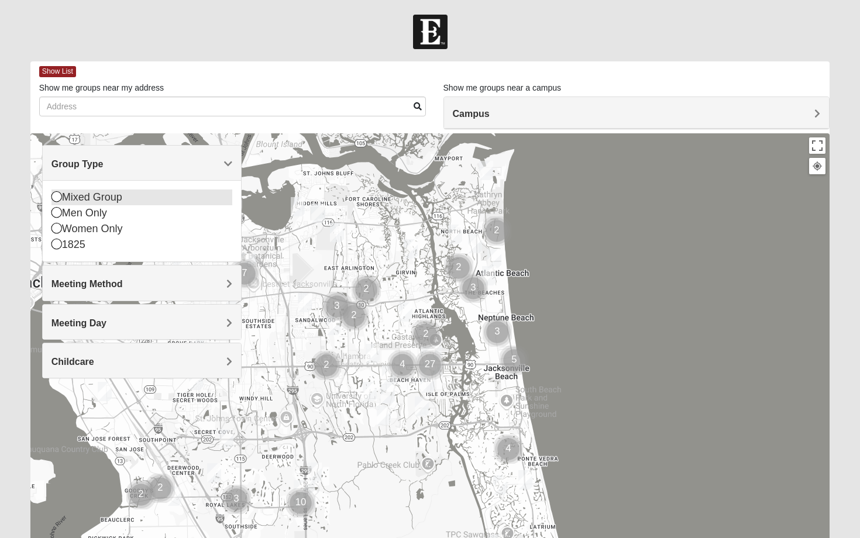
click at [56, 195] on icon at bounding box center [56, 196] width 11 height 11
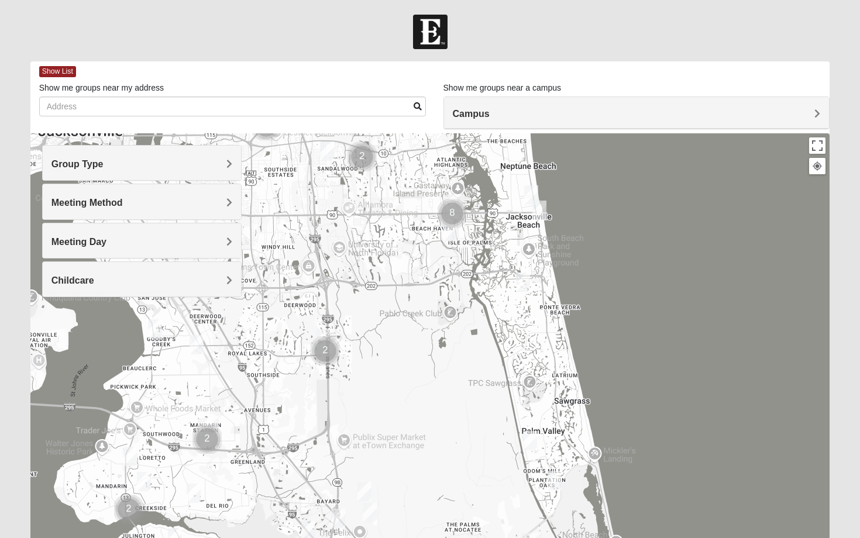
drag, startPoint x: 363, startPoint y: 461, endPoint x: 385, endPoint y: 302, distance: 160.6
click at [385, 302] on div at bounding box center [429, 367] width 799 height 468
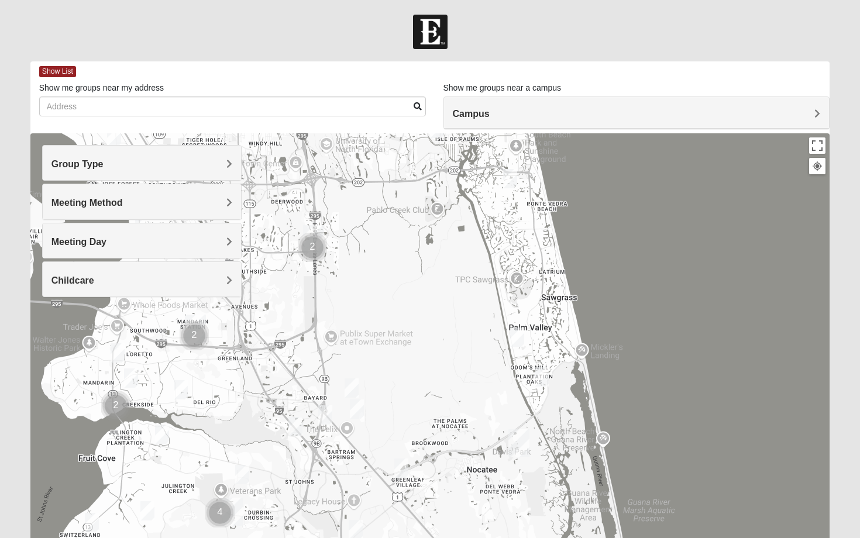
drag, startPoint x: 421, startPoint y: 413, endPoint x: 408, endPoint y: 308, distance: 106.0
click at [408, 308] on div at bounding box center [429, 367] width 799 height 468
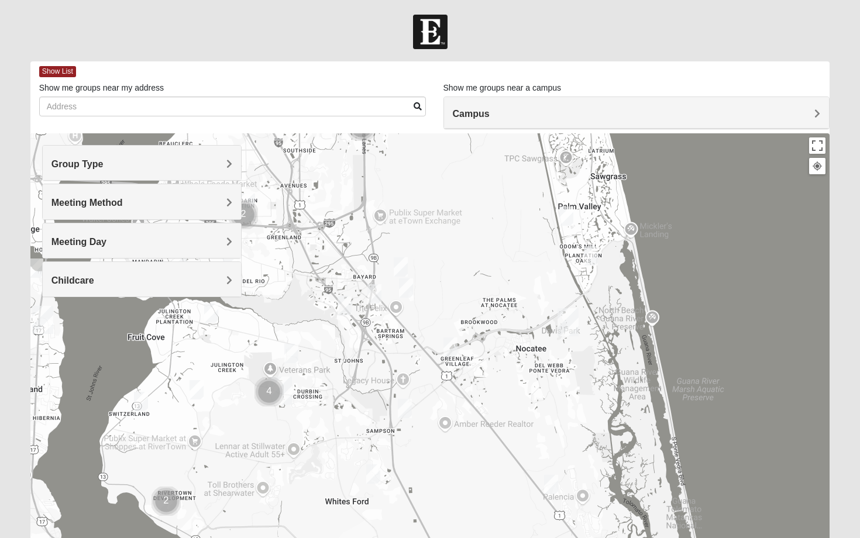
drag, startPoint x: 403, startPoint y: 375, endPoint x: 453, endPoint y: 249, distance: 136.3
click at [453, 249] on div at bounding box center [429, 367] width 799 height 468
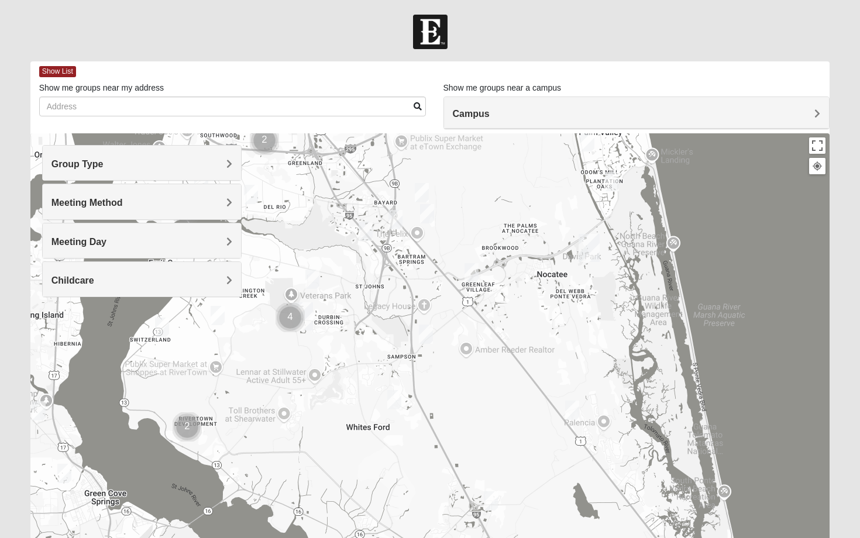
drag, startPoint x: 449, startPoint y: 361, endPoint x: 470, endPoint y: 287, distance: 77.6
click at [470, 285] on div at bounding box center [429, 367] width 799 height 468
click at [425, 332] on img "Mixed Klein 32095" at bounding box center [426, 334] width 14 height 19
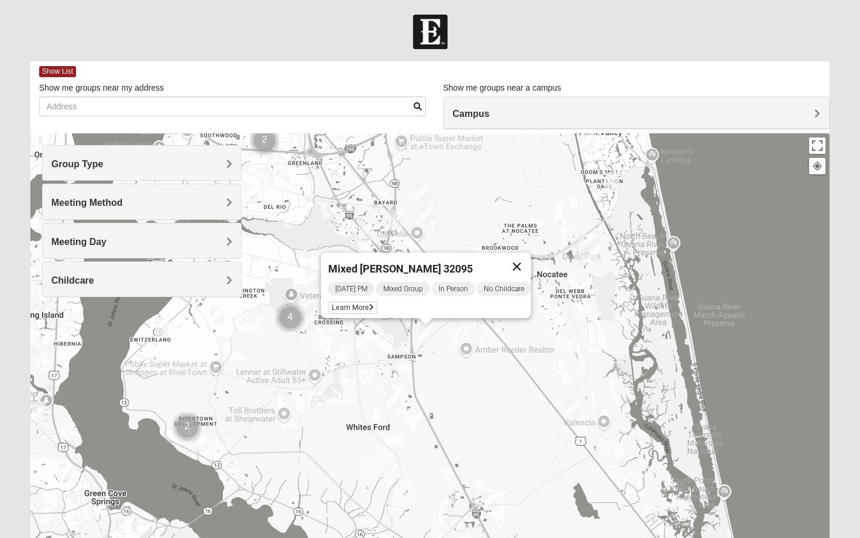
click at [527, 255] on button "Close" at bounding box center [517, 267] width 28 height 28
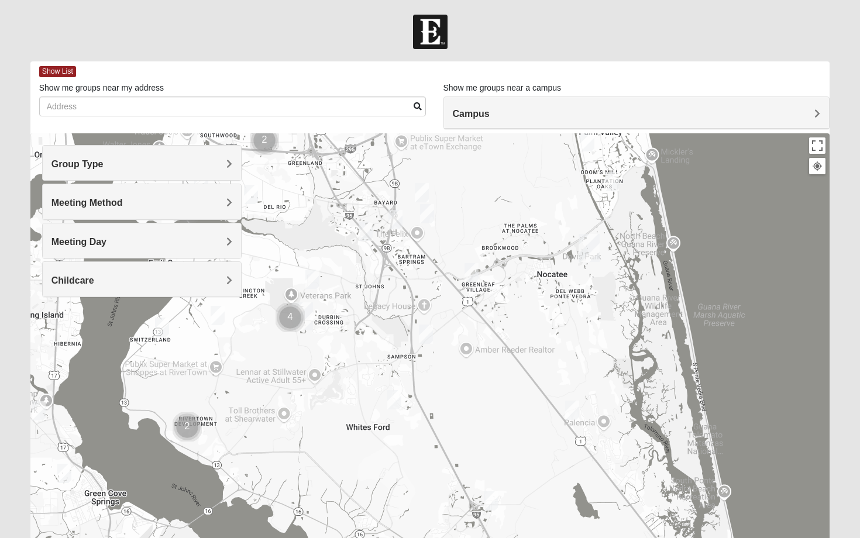
click at [396, 399] on img "Mixed Stevens 32092" at bounding box center [394, 399] width 14 height 19
click at [319, 367] on span "Learn More" at bounding box center [320, 373] width 49 height 12
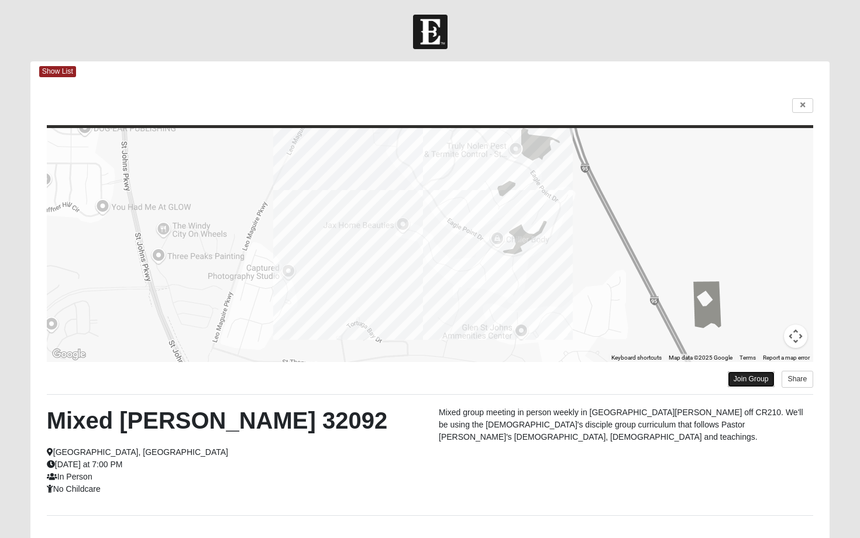
click at [750, 375] on link "Join Group" at bounding box center [750, 379] width 47 height 16
